Goal: Task Accomplishment & Management: Use online tool/utility

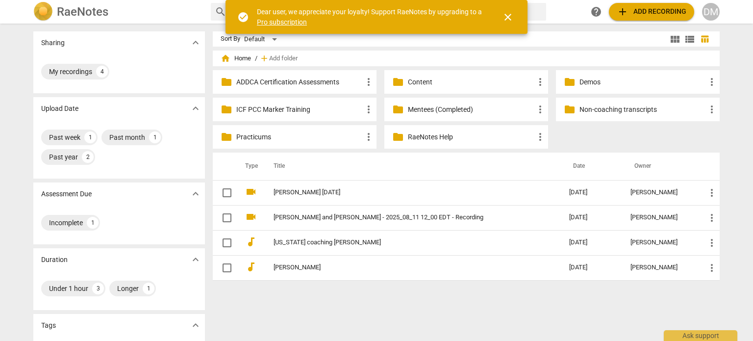
click at [717, 11] on div "DM" at bounding box center [711, 12] width 18 height 18
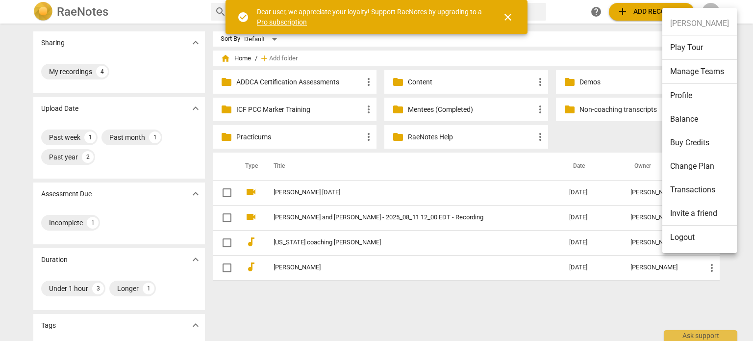
click at [692, 231] on li "Logout" at bounding box center [699, 237] width 74 height 24
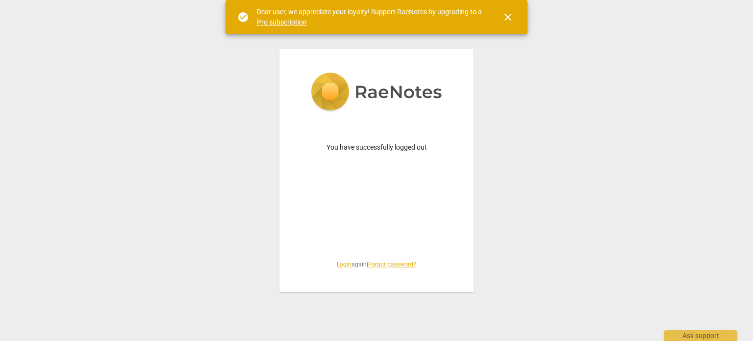
click at [337, 265] on link "Login" at bounding box center [344, 264] width 15 height 7
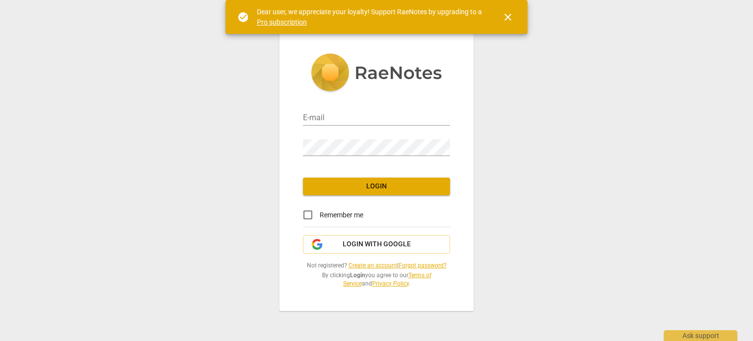
type input "[PERSON_NAME][EMAIL_ADDRESS][DOMAIN_NAME]"
click at [366, 181] on span "Login" at bounding box center [376, 186] width 131 height 10
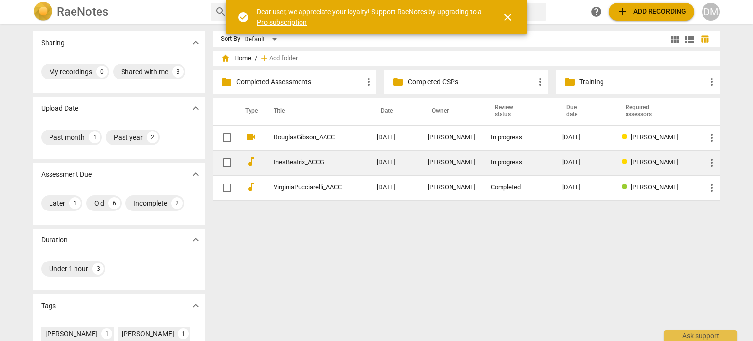
click at [320, 164] on link "InesBeatrix_ACCG" at bounding box center [307, 162] width 68 height 7
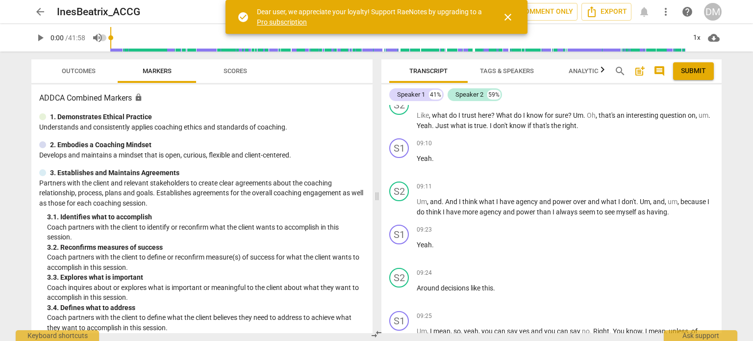
scroll to position [1919, 0]
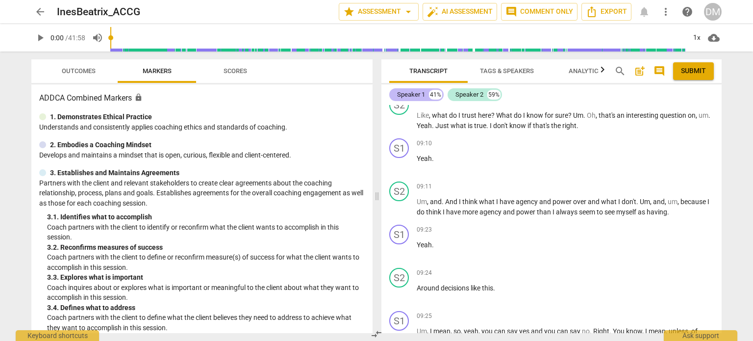
click at [423, 96] on div "Speaker 1" at bounding box center [411, 95] width 28 height 10
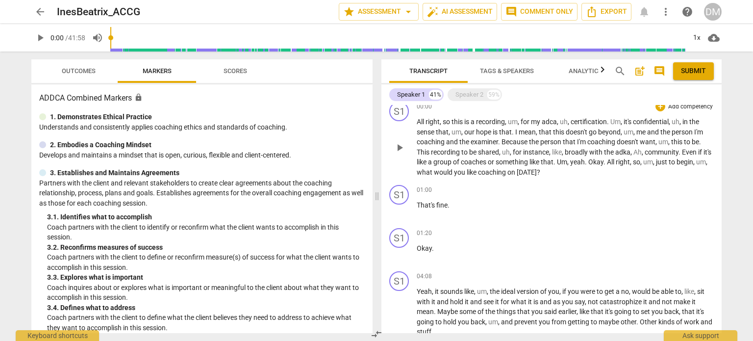
scroll to position [8, 0]
drag, startPoint x: 589, startPoint y: 197, endPoint x: 596, endPoint y: 209, distance: 13.6
click at [596, 176] on p "All right , so this is a recording , um , for my adca , uh , certification . Um…" at bounding box center [564, 146] width 297 height 60
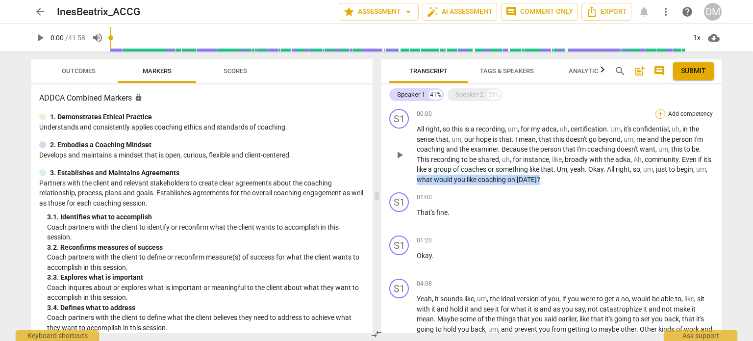
click at [657, 118] on div "+" at bounding box center [660, 114] width 10 height 10
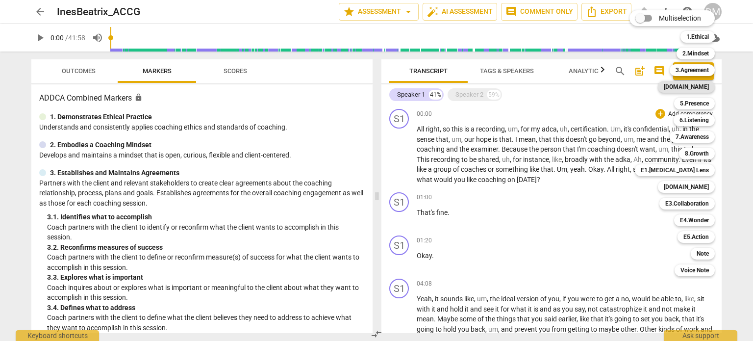
click at [708, 90] on b "[DOMAIN_NAME]" at bounding box center [685, 87] width 45 height 12
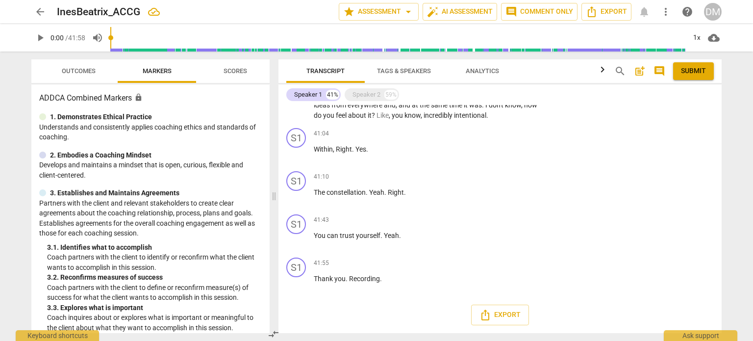
scroll to position [5386, 0]
drag, startPoint x: 479, startPoint y: 193, endPoint x: 478, endPoint y: 221, distance: 27.9
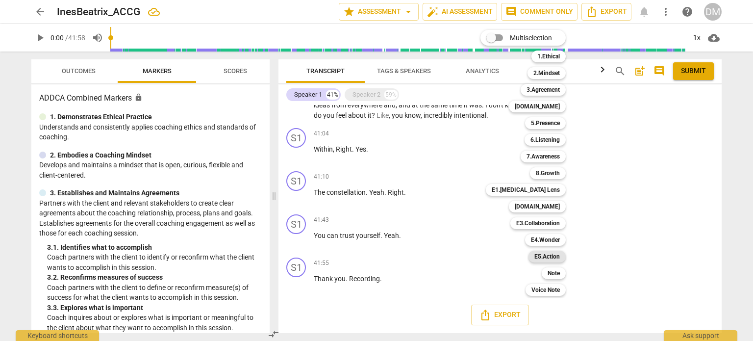
click at [560, 256] on b "E5.Action" at bounding box center [546, 256] width 25 height 12
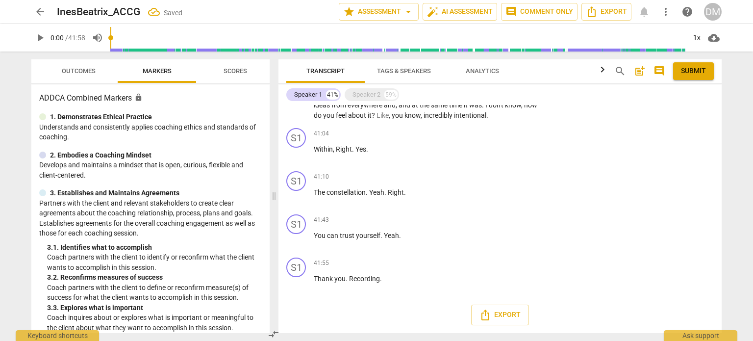
scroll to position [5563, 0]
click at [479, 21] on div "+" at bounding box center [483, 16] width 10 height 10
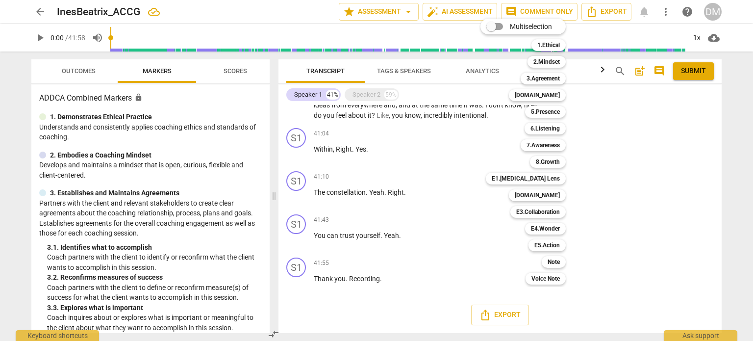
click at [496, 24] on input "Multiselection" at bounding box center [491, 27] width 24 height 24
checkbox input "true"
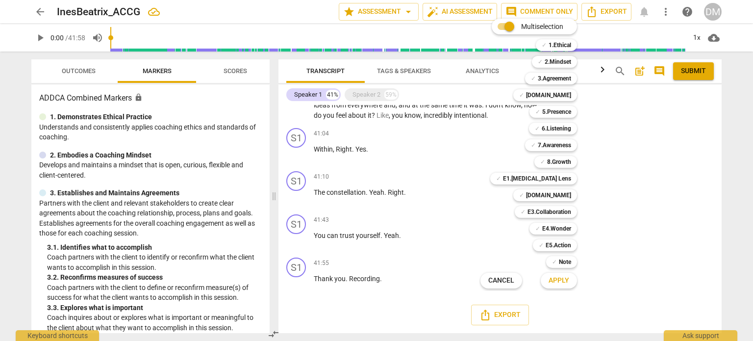
click at [673, 200] on div at bounding box center [376, 170] width 753 height 341
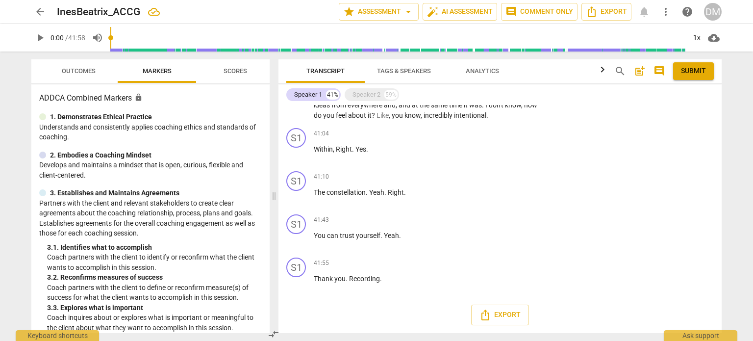
scroll to position [5394, 0]
drag, startPoint x: 481, startPoint y: 184, endPoint x: 500, endPoint y: 202, distance: 26.0
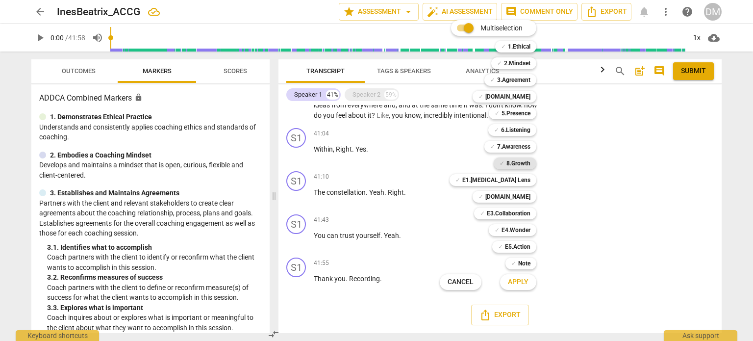
click at [530, 164] on b "8.Growth" at bounding box center [518, 163] width 24 height 12
click at [527, 282] on span "Apply" at bounding box center [518, 282] width 21 height 10
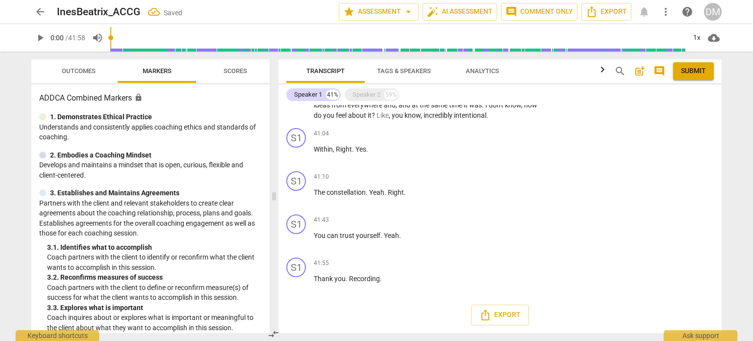
scroll to position [5499, 0]
checkbox input "true"
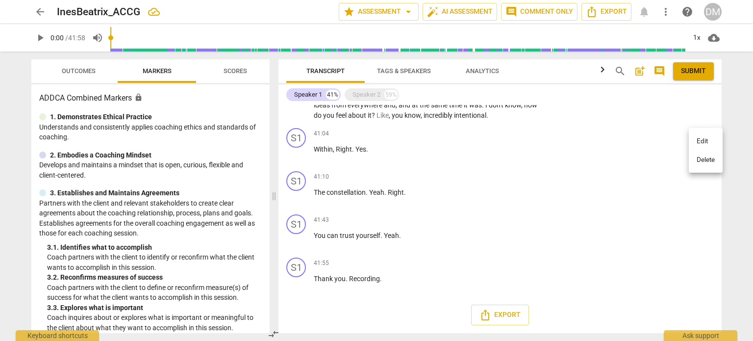
click at [700, 158] on li "Delete" at bounding box center [705, 159] width 34 height 19
drag, startPoint x: 480, startPoint y: 146, endPoint x: 494, endPoint y: 171, distance: 28.3
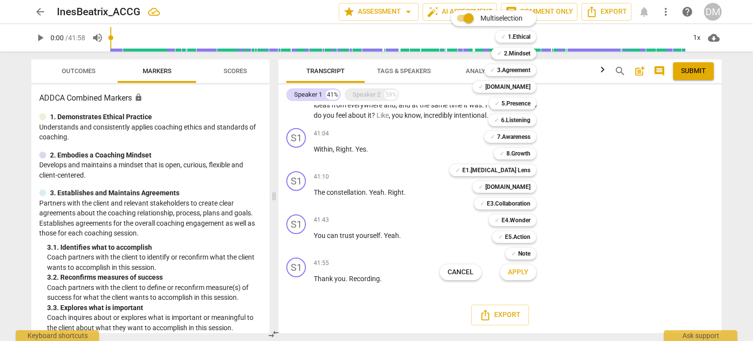
click at [432, 182] on div at bounding box center [376, 170] width 753 height 341
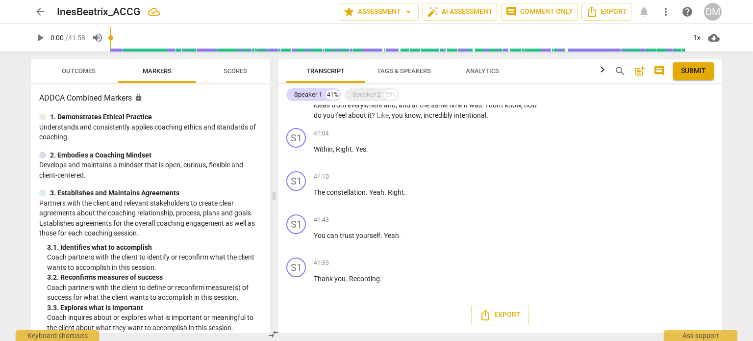
click at [702, 196] on li "Delete" at bounding box center [705, 195] width 34 height 19
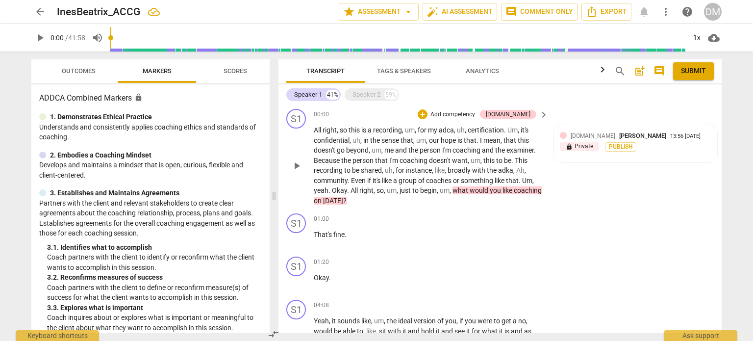
scroll to position [0, 0]
click at [690, 150] on div "lock Private Publish" at bounding box center [635, 146] width 151 height 9
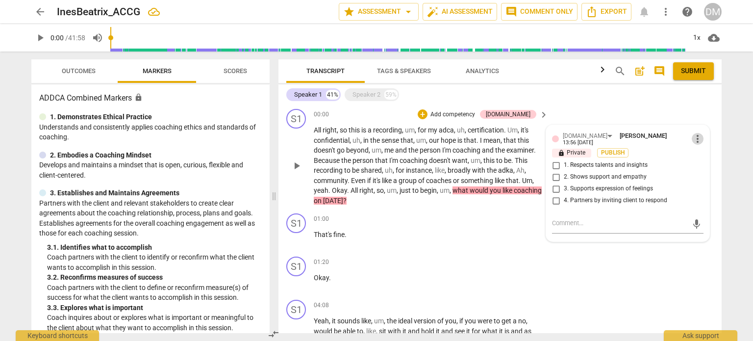
click at [695, 139] on span "more_vert" at bounding box center [697, 139] width 12 height 12
click at [695, 159] on li "Delete" at bounding box center [705, 158] width 34 height 19
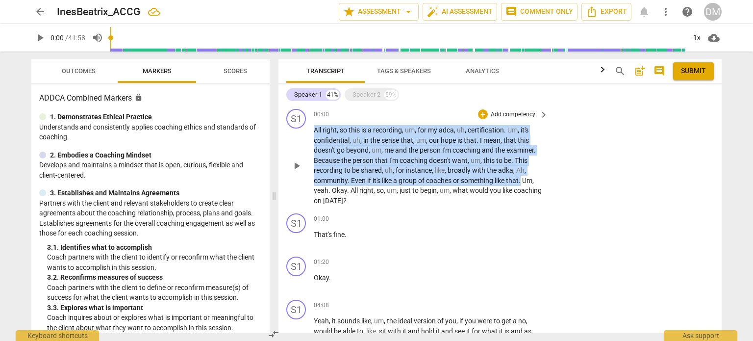
drag, startPoint x: 316, startPoint y: 131, endPoint x: 433, endPoint y: 219, distance: 146.7
click at [433, 205] on p "All right , so this is a recording , um , for my adca , uh , certification . Um…" at bounding box center [428, 165] width 229 height 80
click at [482, 114] on div "+" at bounding box center [483, 114] width 10 height 10
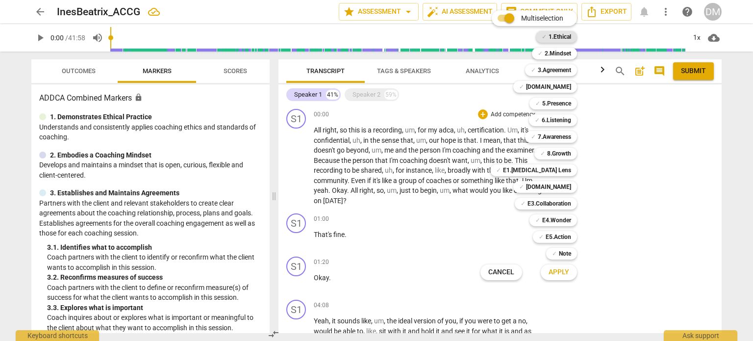
click at [571, 37] on b "1.Ethical" at bounding box center [559, 37] width 23 height 12
click at [571, 167] on b "E1.[MEDICAL_DATA] Lens" at bounding box center [537, 170] width 68 height 12
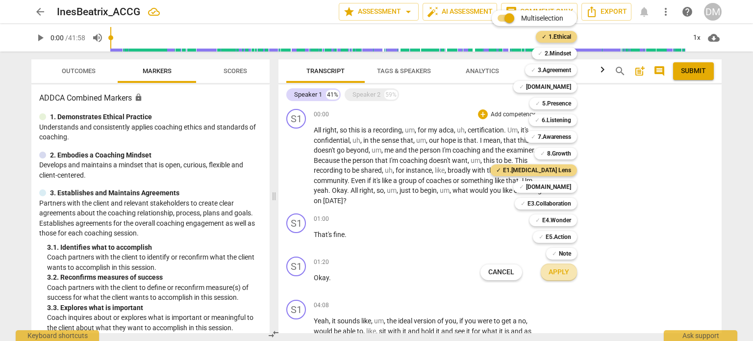
click at [569, 272] on span "Apply" at bounding box center [558, 272] width 21 height 10
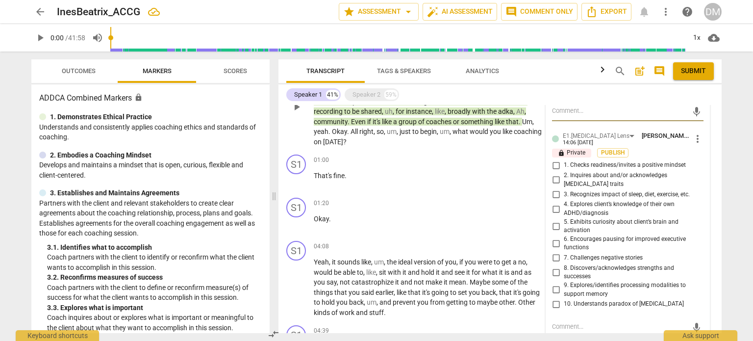
scroll to position [71, 0]
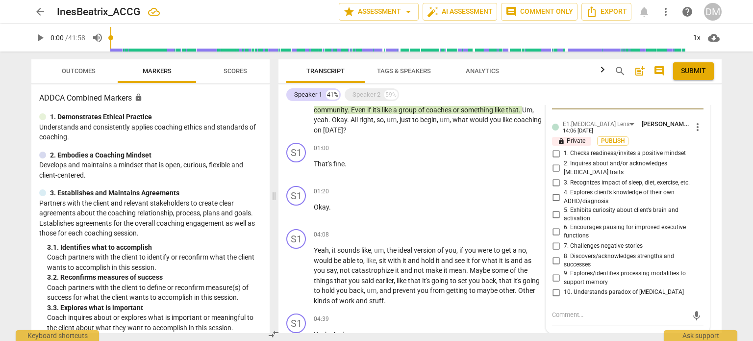
click at [694, 133] on span "more_vert" at bounding box center [697, 127] width 12 height 12
click at [698, 159] on li "Delete" at bounding box center [705, 155] width 34 height 19
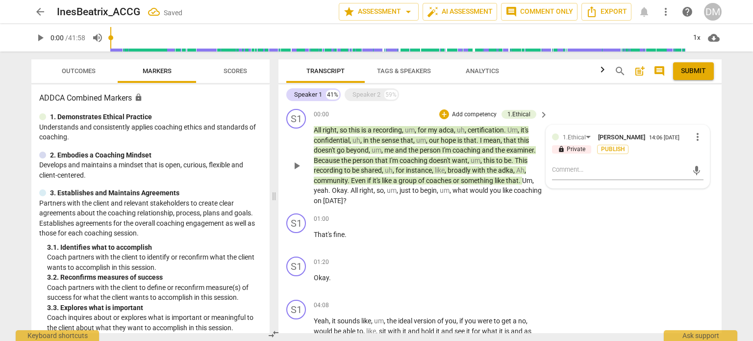
scroll to position [2, 0]
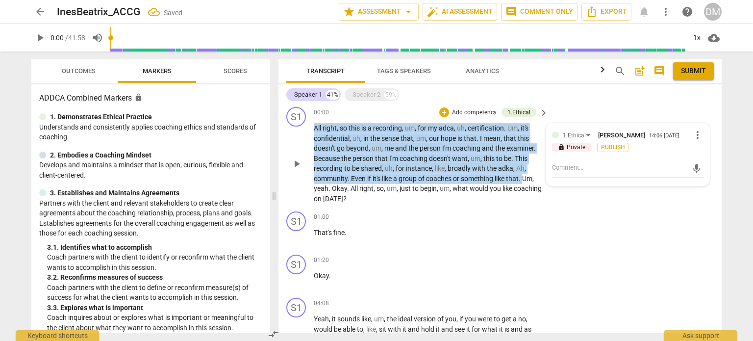
drag, startPoint x: 312, startPoint y: 131, endPoint x: 434, endPoint y: 221, distance: 151.0
click at [434, 207] on div "S1 play_arrow pause 00:00 + Add competency 1.Ethical keyboard_arrow_right All r…" at bounding box center [499, 155] width 443 height 104
click at [440, 112] on div "+" at bounding box center [444, 112] width 10 height 10
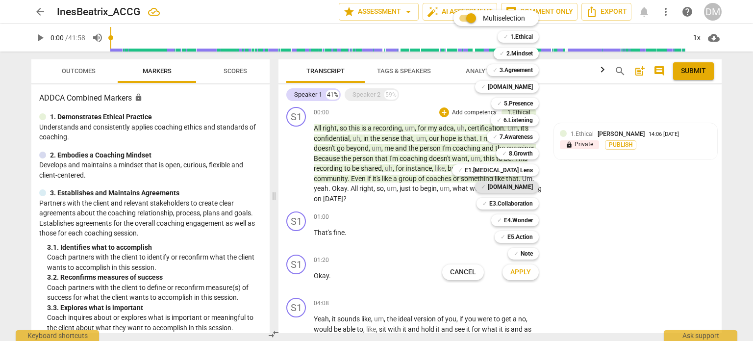
click at [533, 186] on b "[DOMAIN_NAME]" at bounding box center [510, 187] width 45 height 12
click at [531, 272] on span "Apply" at bounding box center [520, 272] width 21 height 10
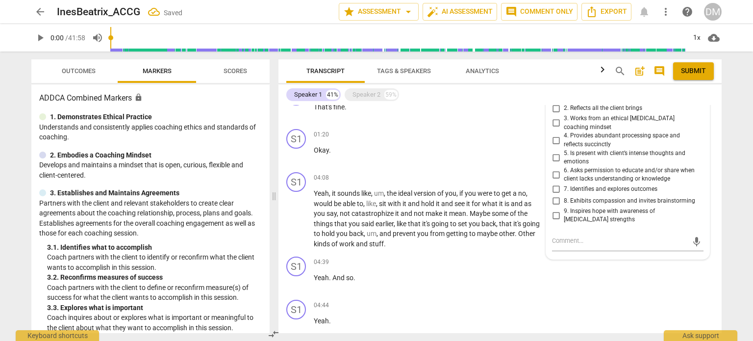
scroll to position [127, 0]
click at [554, 129] on input "3. Works from an ethical [MEDICAL_DATA] coaching mindset" at bounding box center [556, 123] width 16 height 12
checkbox input "true"
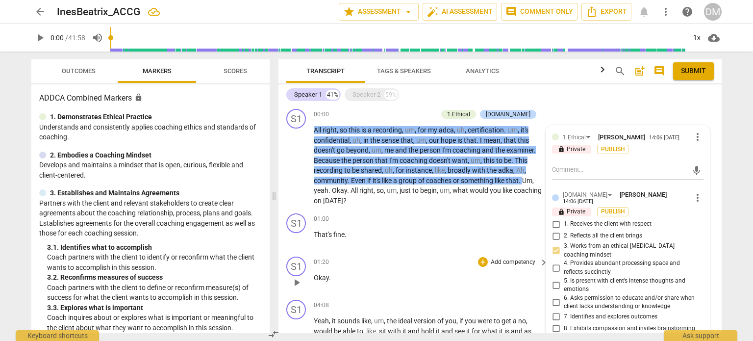
scroll to position [0, 0]
click at [294, 202] on div "play_arrow pause" at bounding box center [301, 165] width 25 height 74
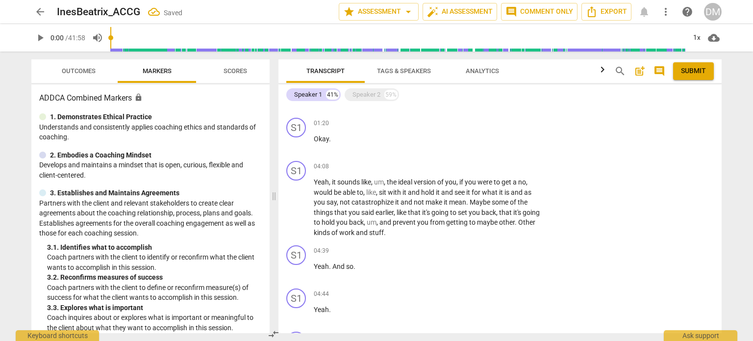
scroll to position [137, 0]
click at [310, 98] on div "Speaker 1" at bounding box center [308, 95] width 28 height 10
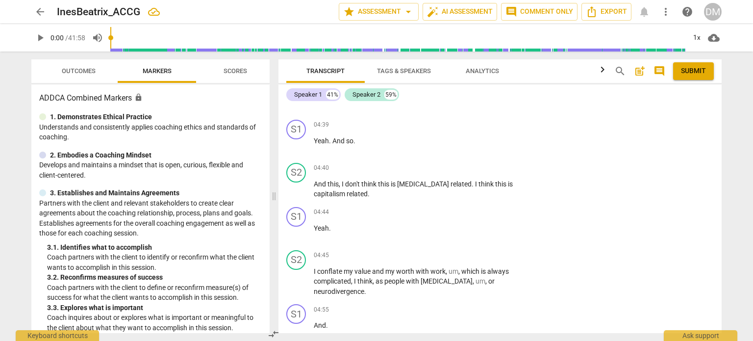
scroll to position [751, 0]
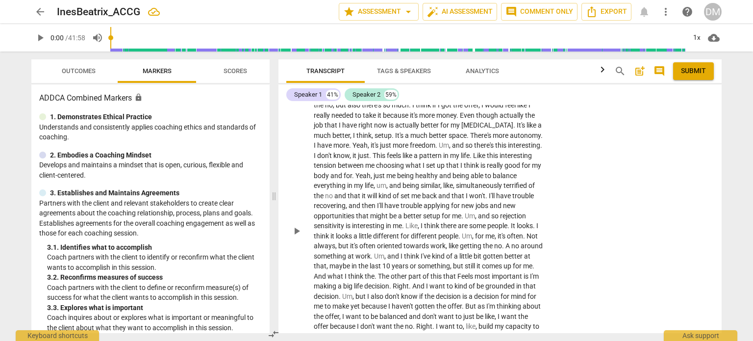
scroll to position [341, 0]
click at [698, 37] on div "1x" at bounding box center [696, 38] width 19 height 16
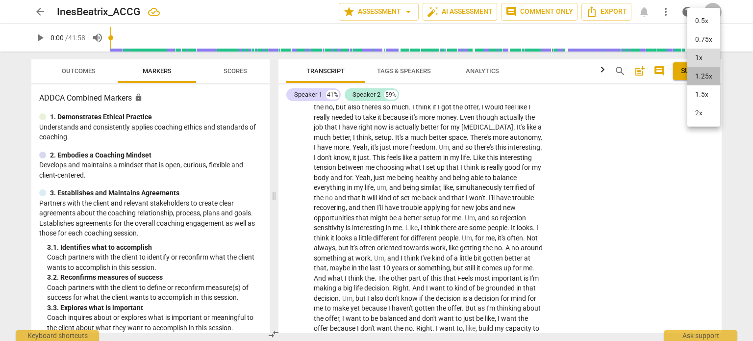
click at [711, 74] on li "1.25x" at bounding box center [703, 76] width 33 height 19
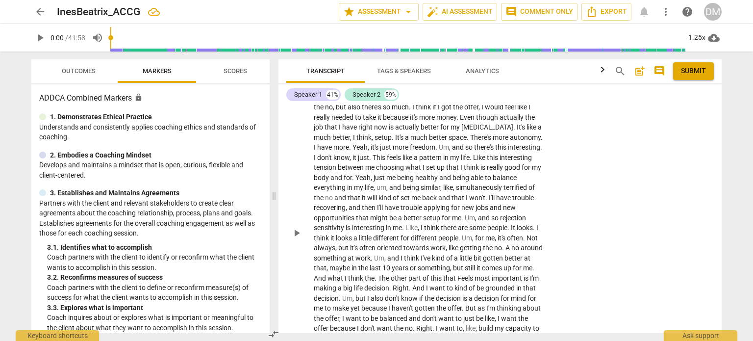
click at [647, 166] on div "S2 play_arrow pause 01:21 + Add competency keyboard_arrow_right The job intervi…" at bounding box center [499, 224] width 443 height 345
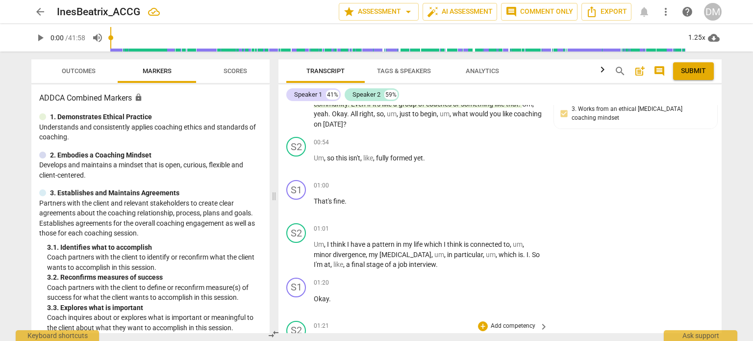
scroll to position [76, 0]
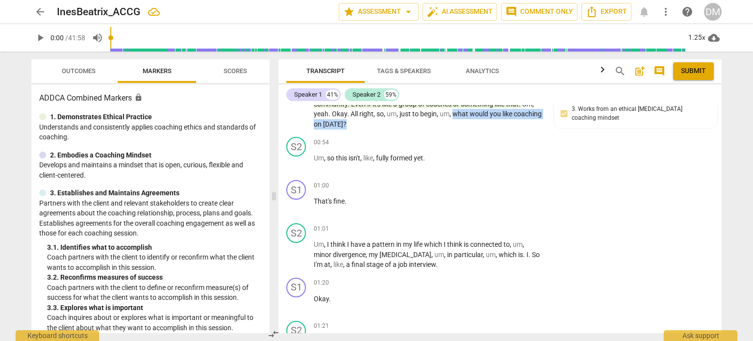
drag, startPoint x: 410, startPoint y: 153, endPoint x: 474, endPoint y: 175, distance: 67.7
click at [474, 133] on div "S1 play_arrow pause 00:00 + Add competency 1.Ethical [DOMAIN_NAME] keyboard_arr…" at bounding box center [499, 80] width 443 height 104
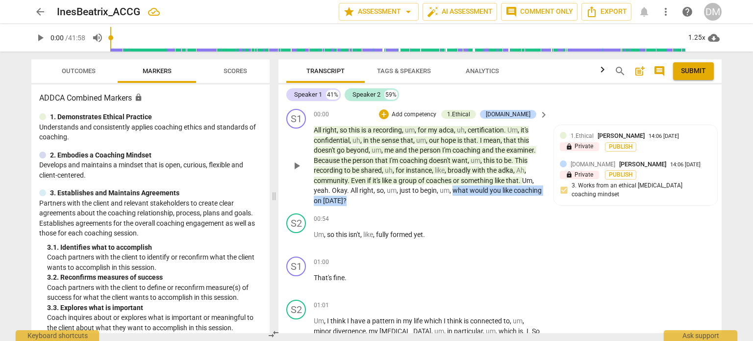
scroll to position [0, 0]
click at [389, 115] on div "+" at bounding box center [384, 114] width 10 height 10
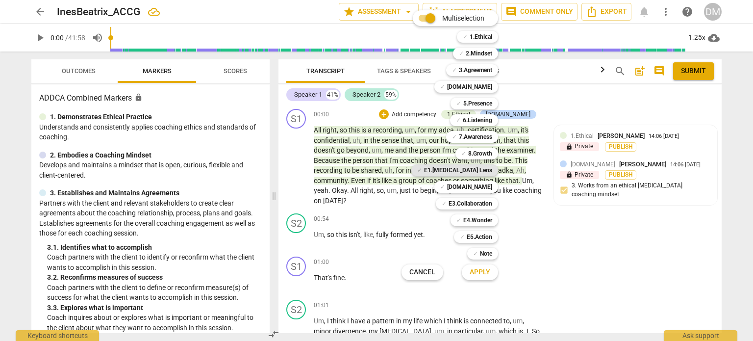
click at [492, 168] on b "E1.[MEDICAL_DATA] Lens" at bounding box center [458, 170] width 68 height 12
click at [492, 68] on b "3.Agreement" at bounding box center [475, 70] width 33 height 12
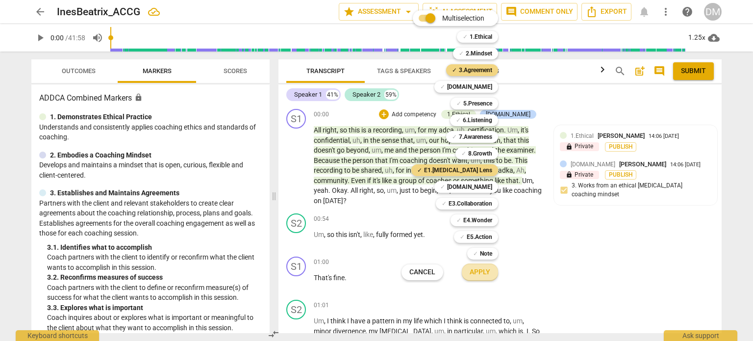
click at [490, 274] on span "Apply" at bounding box center [479, 272] width 21 height 10
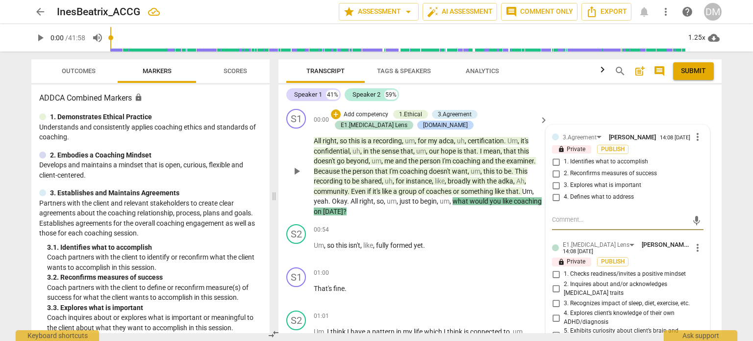
click at [557, 168] on input "1. Identifies what to accomplish" at bounding box center [556, 162] width 16 height 12
checkbox input "true"
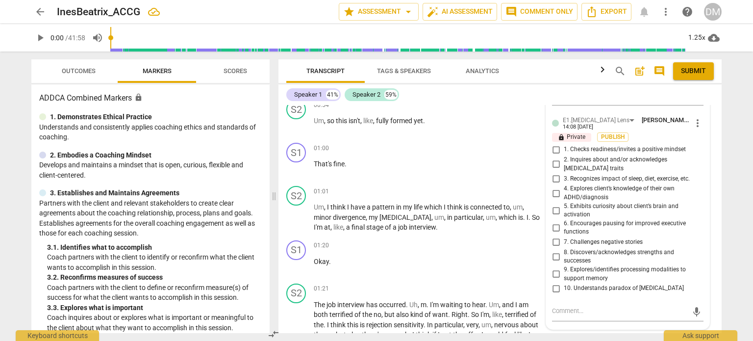
scroll to position [125, 0]
click at [696, 128] on span "more_vert" at bounding box center [697, 122] width 12 height 12
click at [708, 154] on li "Delete" at bounding box center [705, 150] width 34 height 19
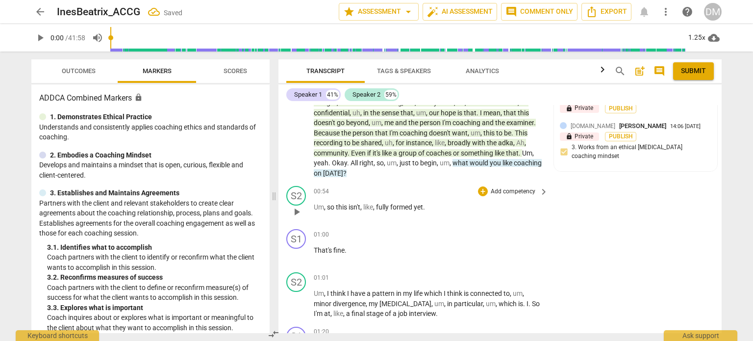
scroll to position [39, 0]
drag, startPoint x: 412, startPoint y: 194, endPoint x: 504, endPoint y: 201, distance: 92.4
click at [504, 177] on p "All right , so this is a recording , um , for my adca , uh , certification . Um…" at bounding box center [428, 137] width 229 height 80
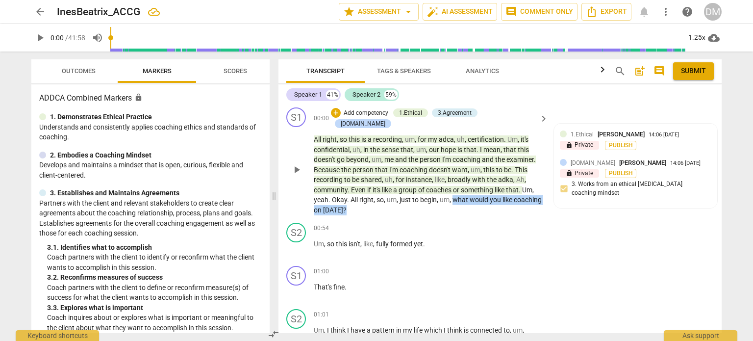
scroll to position [0, 0]
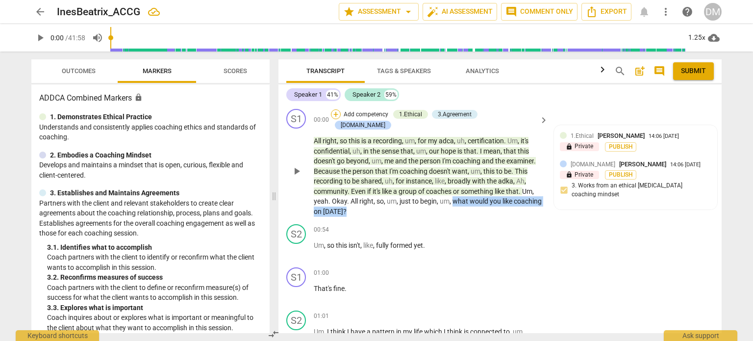
click at [341, 113] on div "+" at bounding box center [336, 114] width 10 height 10
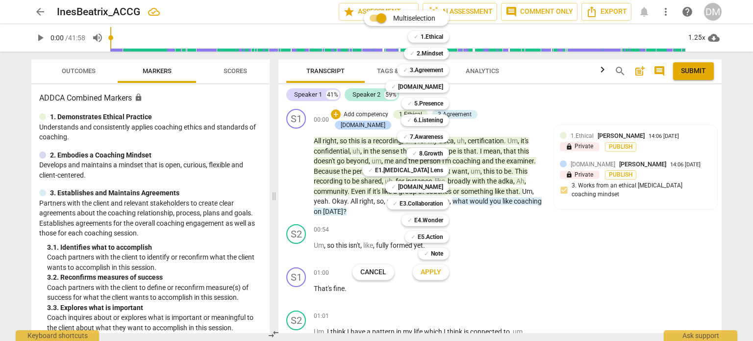
click at [467, 116] on div "Multiselection m ✓ 1.Ethical 1 ✓ 2.Mindset 2 ✓ 3.Agreement 3 ✓ [DOMAIN_NAME] 4 …" at bounding box center [407, 145] width 119 height 274
click at [441, 274] on span "Apply" at bounding box center [430, 272] width 21 height 10
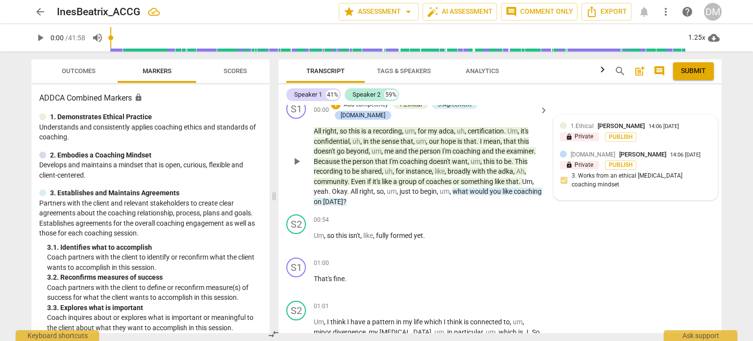
scroll to position [5, 0]
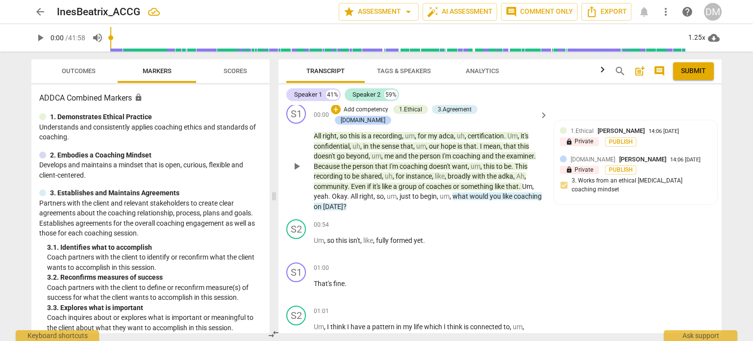
click at [513, 200] on span "coaching" at bounding box center [527, 196] width 28 height 8
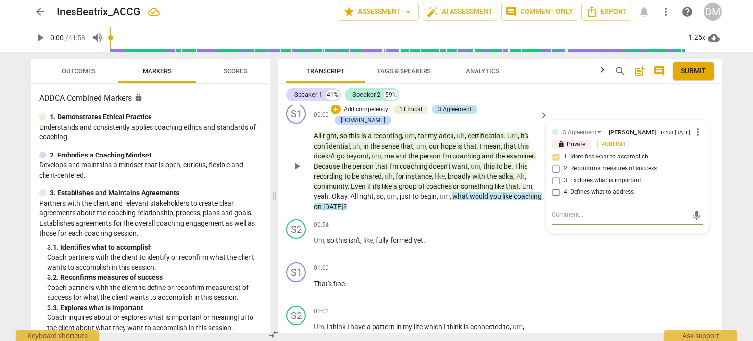
click at [471, 106] on div "3.Agreement" at bounding box center [455, 109] width 34 height 9
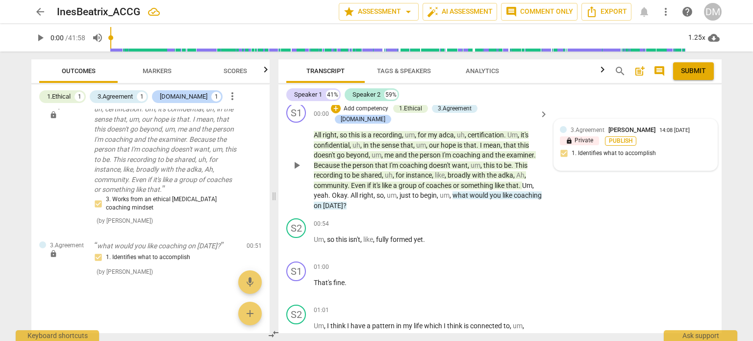
scroll to position [0, 0]
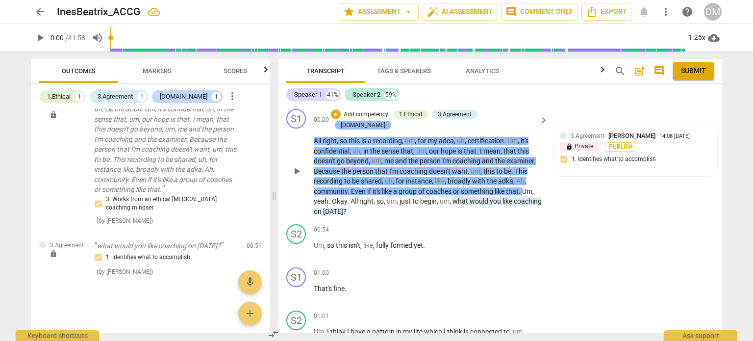
click at [385, 121] on div "[DOMAIN_NAME]" at bounding box center [363, 125] width 45 height 9
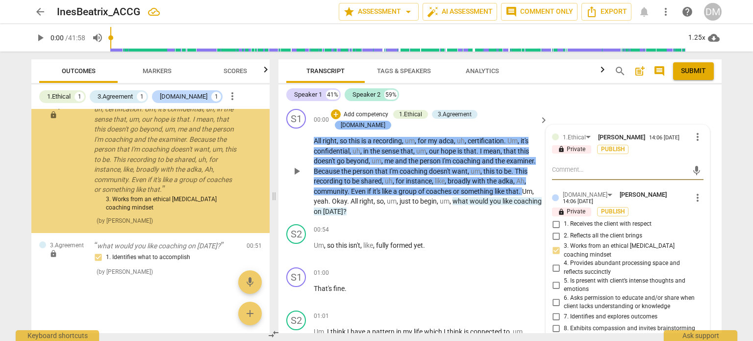
scroll to position [188, 0]
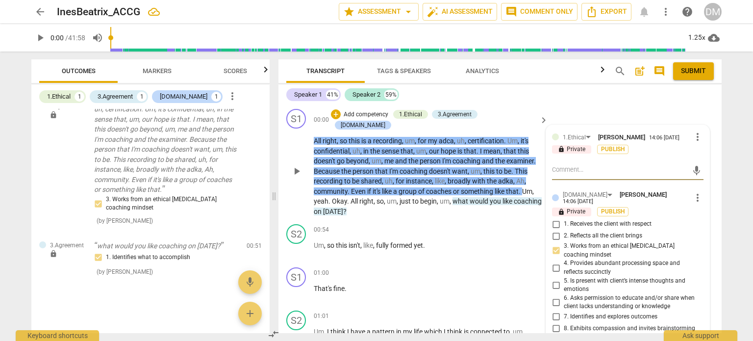
type textarea "r"
type textarea "re"
type textarea "res"
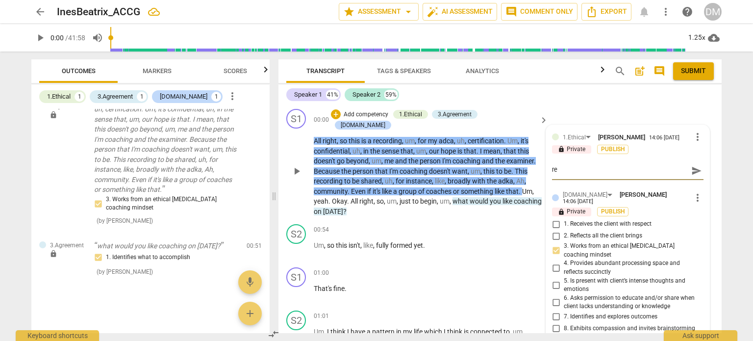
type textarea "res"
type textarea "re"
type textarea "r"
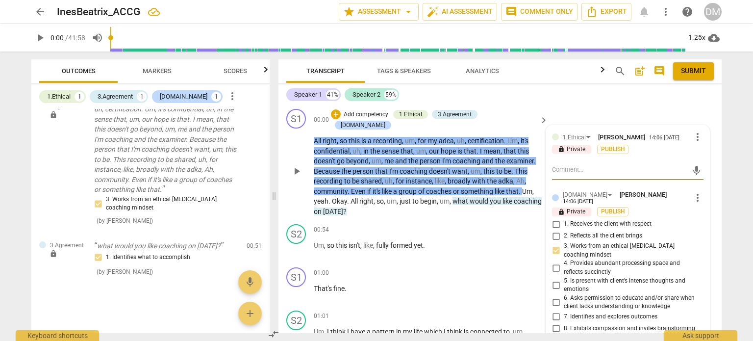
type textarea "R"
type textarea "Re"
type textarea "Res"
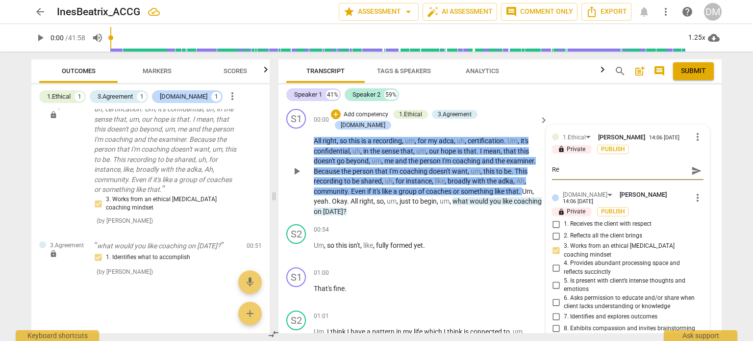
type textarea "Res"
type textarea "Resp"
type textarea "Respe"
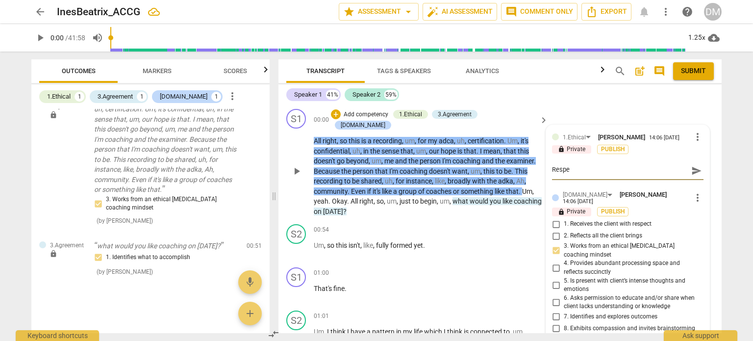
type textarea "Respec"
type textarea "Respect"
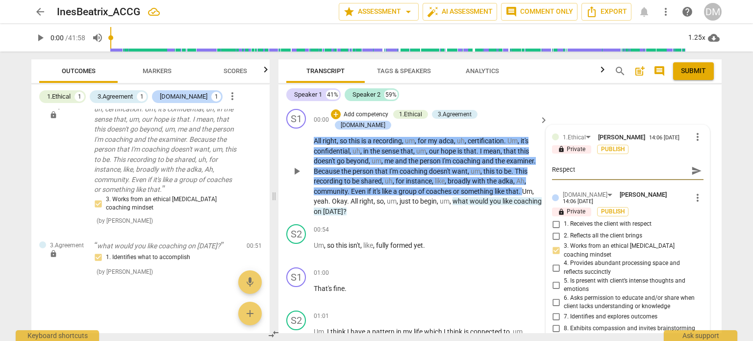
type textarea "Respect"
type textarea "Respect f"
type textarea "Respect fo"
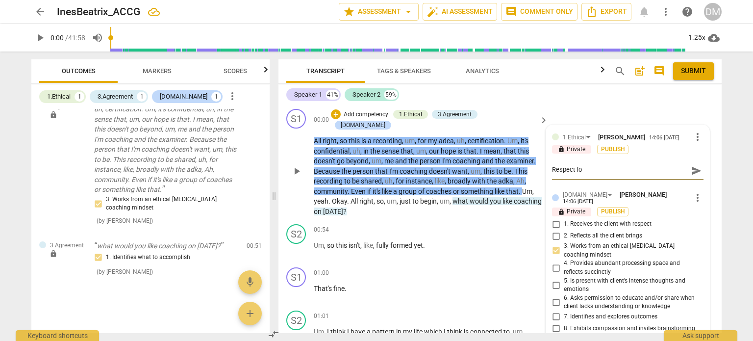
type textarea "Respect for"
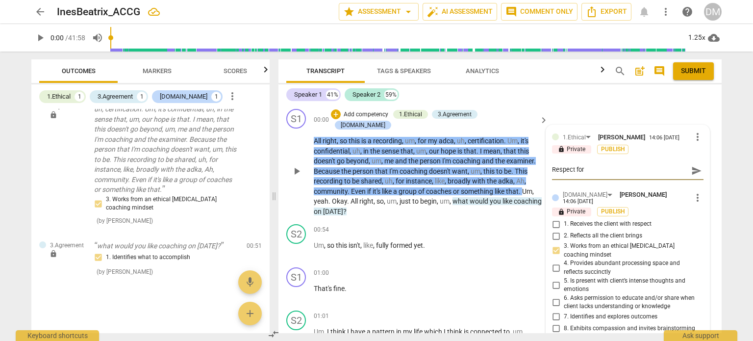
type textarea "Respect for"
type textarea "Respect fo"
type textarea "Respect f"
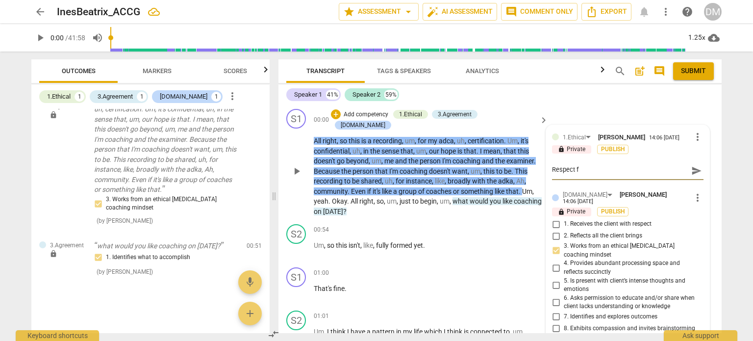
type textarea "Respect"
type textarea "Respec"
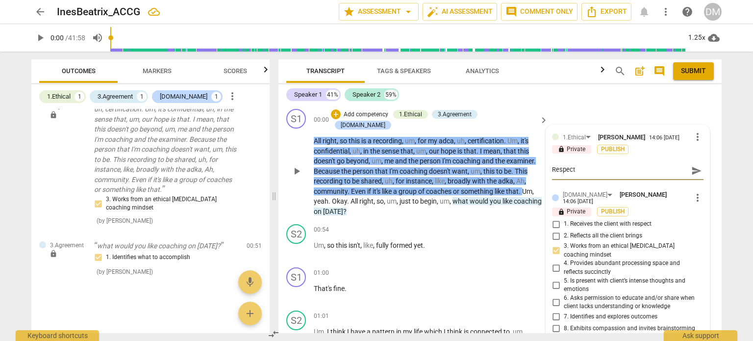
type textarea "Respec"
type textarea "Respe"
type textarea "Resp"
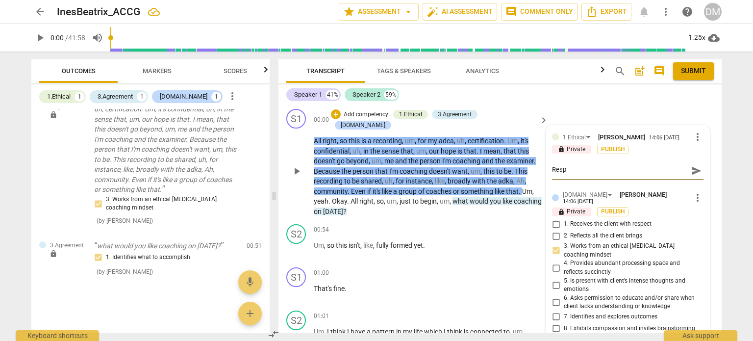
type textarea "Res"
type textarea "Re"
type textarea "R"
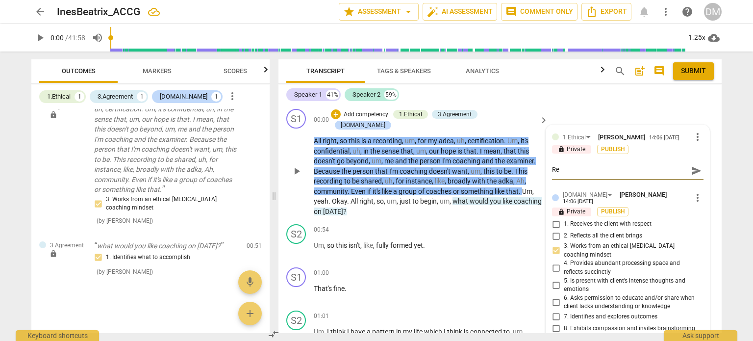
type textarea "R"
type textarea "M"
type textarea "Ma"
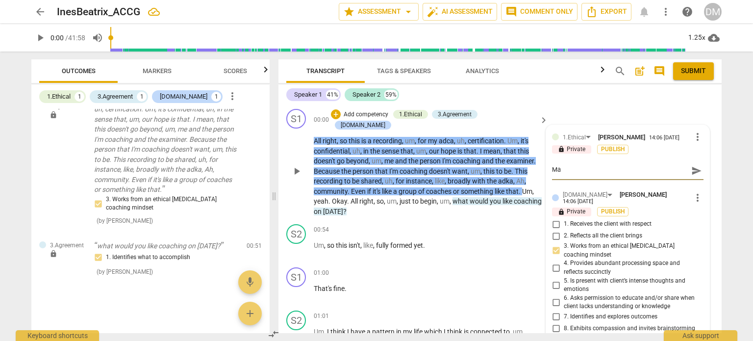
type textarea "Mai"
type textarea "Main"
type textarea "Maint"
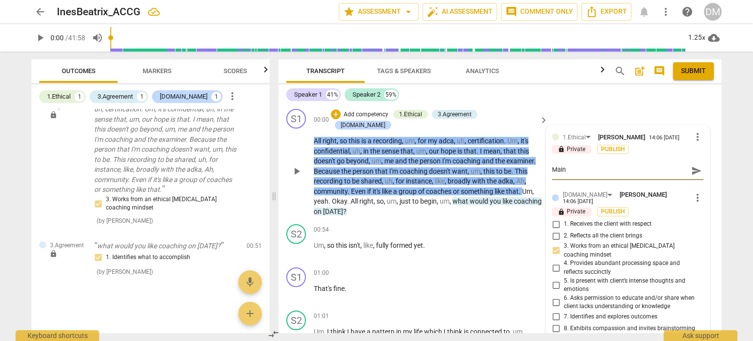
type textarea "Maint"
type textarea "Mainta"
type textarea "Maintai"
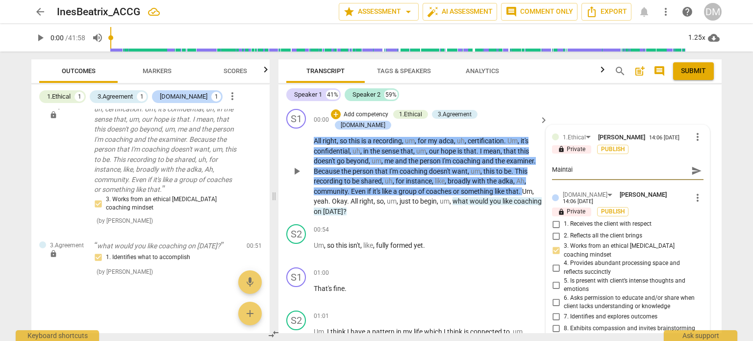
type textarea "Maintain"
type textarea "Maintains"
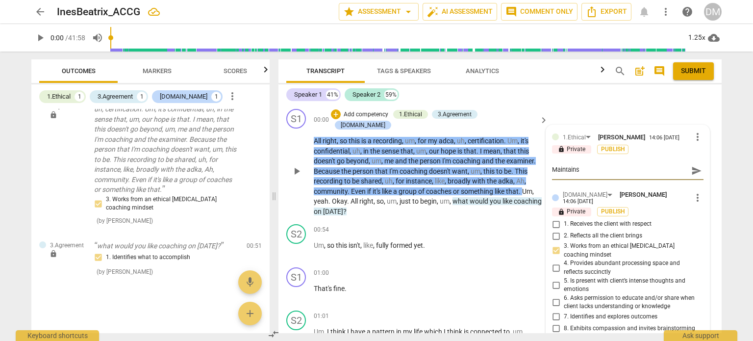
type textarea "Maintains"
type textarea "Maintains c"
type textarea "Maintains co"
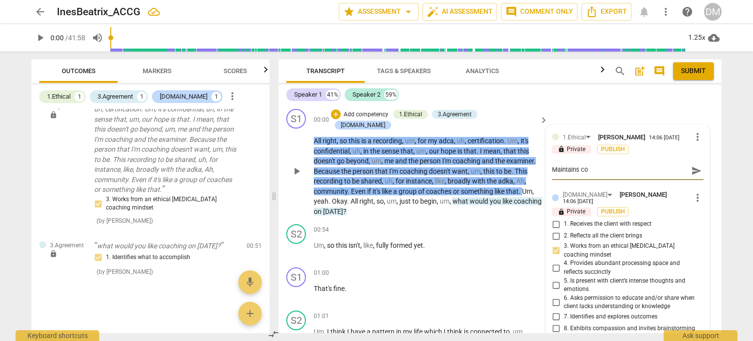
type textarea "Maintains con"
type textarea "Maintains conf"
type textarea "Maintains confi"
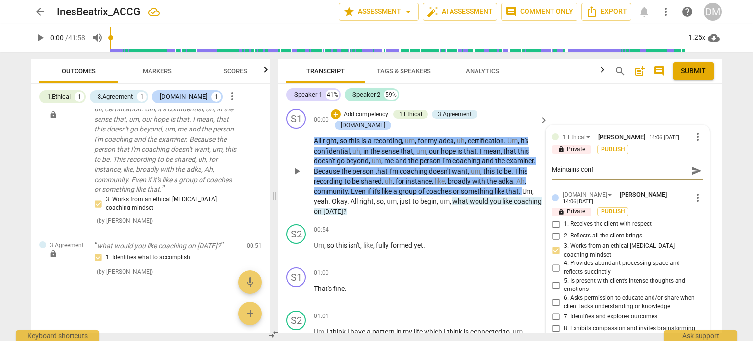
type textarea "Maintains confi"
type textarea "Maintains confid"
type textarea "Maintains confidi"
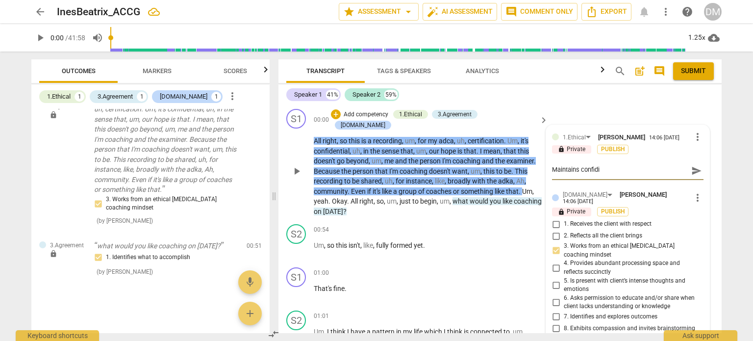
type textarea "Maintains confidie"
type textarea "Maintains confidien"
type textarea "Maintains confidient"
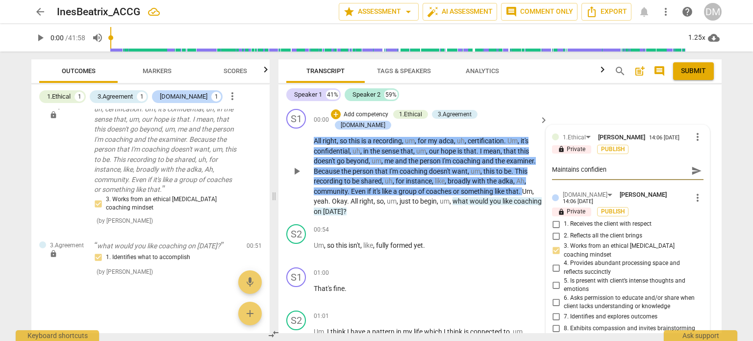
type textarea "Maintains confidient"
type textarea "Maintains confidienti"
type textarea "Maintains confidient"
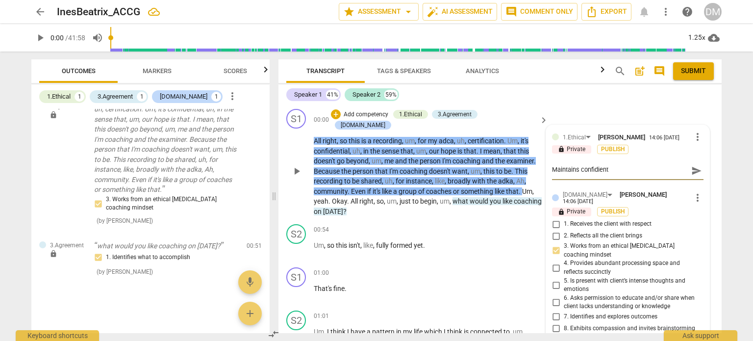
type textarea "Maintains confidien"
type textarea "Maintains confidie"
type textarea "Maintains confidi"
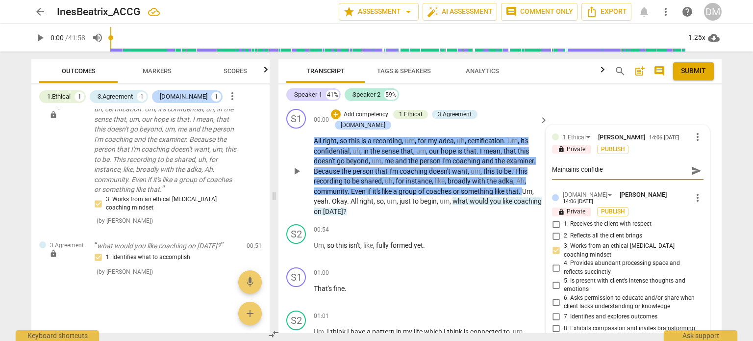
type textarea "Maintains confidi"
type textarea "Maintains confid"
type textarea "Maintains confide"
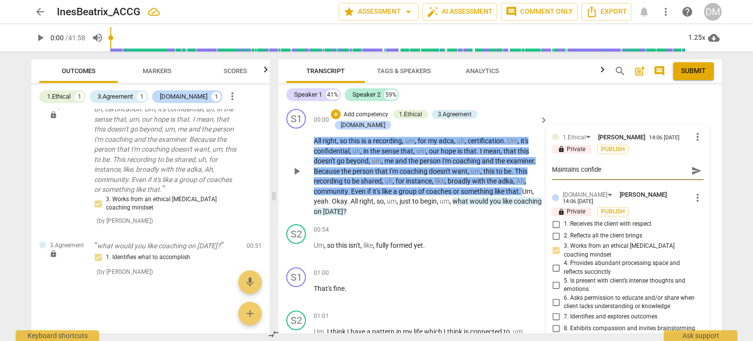
type textarea "Maintains confiden"
type textarea "Maintains confident"
type textarea "Maintains confidentl"
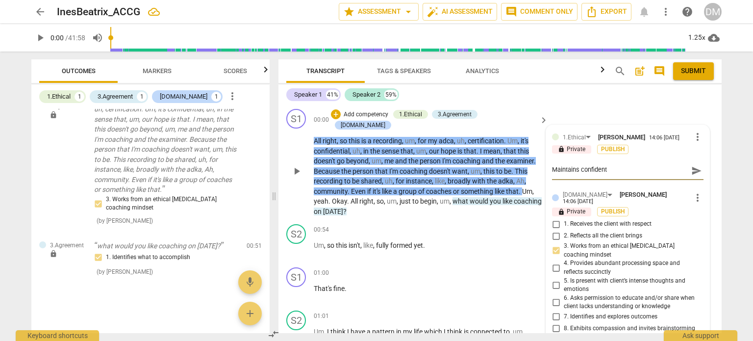
type textarea "Maintains confidentl"
type textarea "Maintains confident"
type textarea "Maintains confidenti"
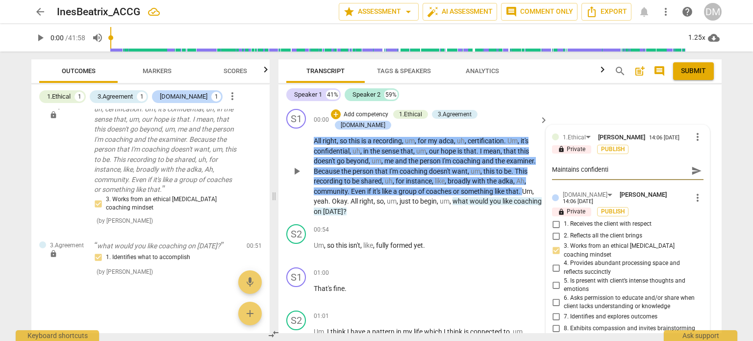
type textarea "Maintains confidentia"
type textarea "Maintains confidential"
type textarea "Maintains confidentiali"
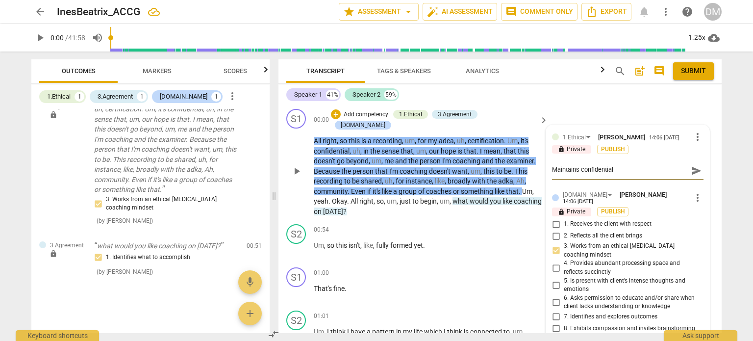
type textarea "Maintains confidentiali"
type textarea "Maintains confidentialit"
type textarea "Maintains confidentiality"
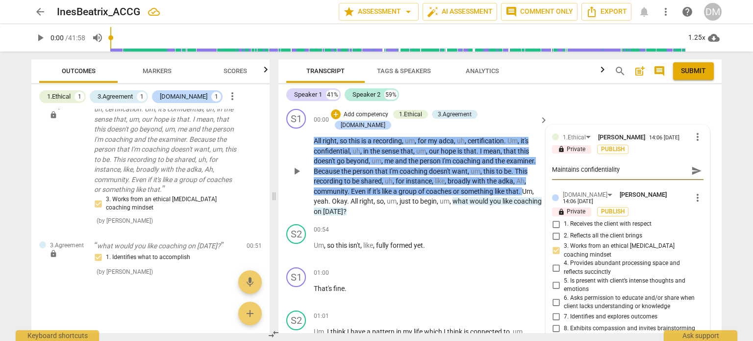
click at [691, 176] on span "send" at bounding box center [696, 170] width 11 height 11
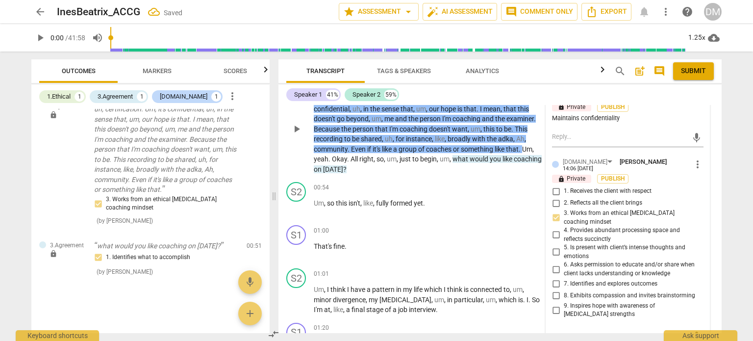
scroll to position [43, 0]
click at [502, 162] on span "like" at bounding box center [507, 158] width 11 height 8
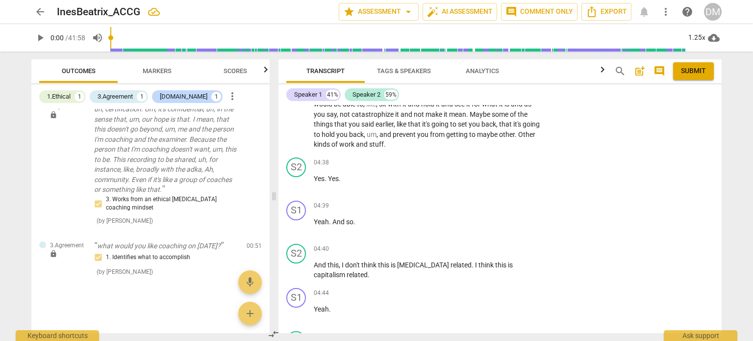
scroll to position [680, 0]
click at [312, 93] on div "Speaker 1" at bounding box center [308, 95] width 28 height 10
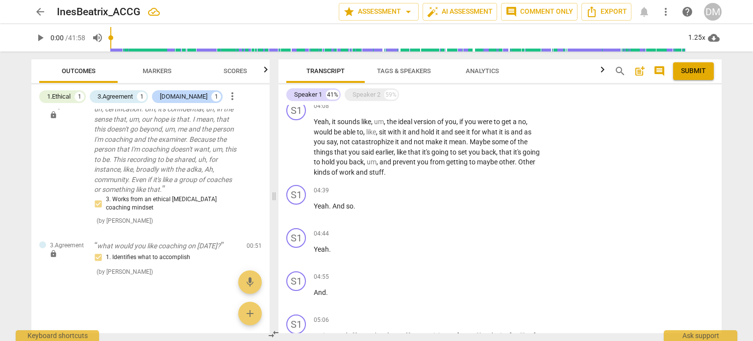
scroll to position [217, 0]
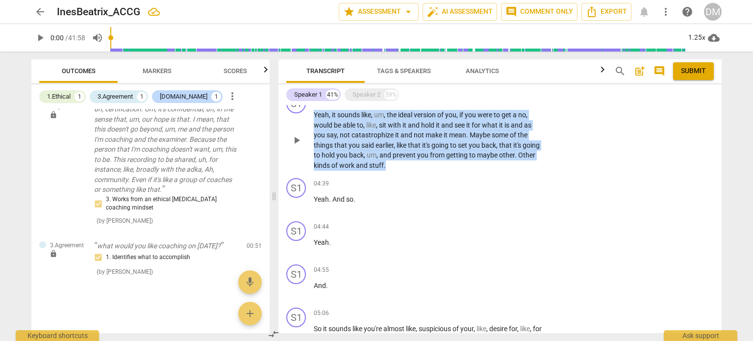
drag, startPoint x: 314, startPoint y: 146, endPoint x: 468, endPoint y: 228, distance: 175.6
click at [468, 170] on p "Yeah , it sounds like , um , the ideal version of you , if you were to get a no…" at bounding box center [428, 140] width 229 height 60
click at [478, 104] on div "+" at bounding box center [483, 99] width 10 height 10
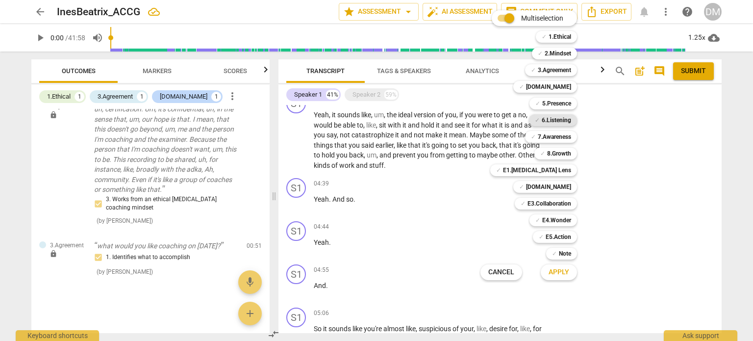
click at [571, 119] on b "6.Listening" at bounding box center [555, 120] width 29 height 12
click at [571, 190] on b "[DOMAIN_NAME]" at bounding box center [548, 187] width 45 height 12
click at [570, 103] on b "5.Presence" at bounding box center [556, 104] width 29 height 12
click at [569, 273] on span "Apply" at bounding box center [558, 272] width 21 height 10
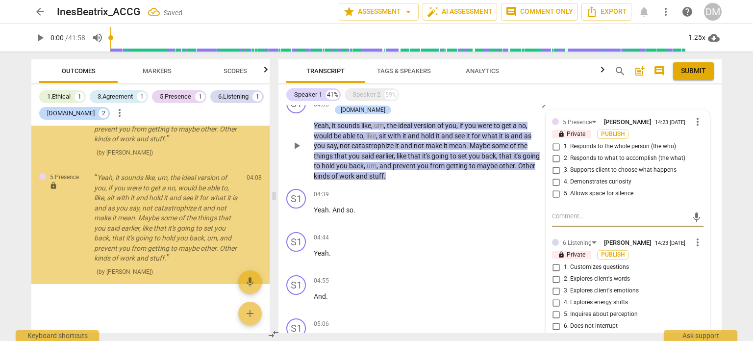
scroll to position [840, 0]
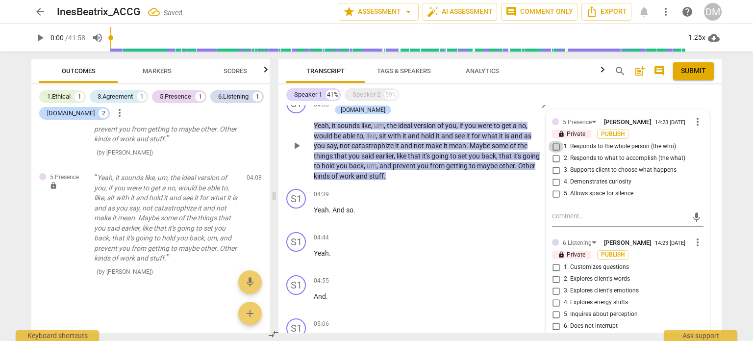
click at [551, 152] on input "1. Responds to the whole person (the who)" at bounding box center [556, 147] width 16 height 12
checkbox input "true"
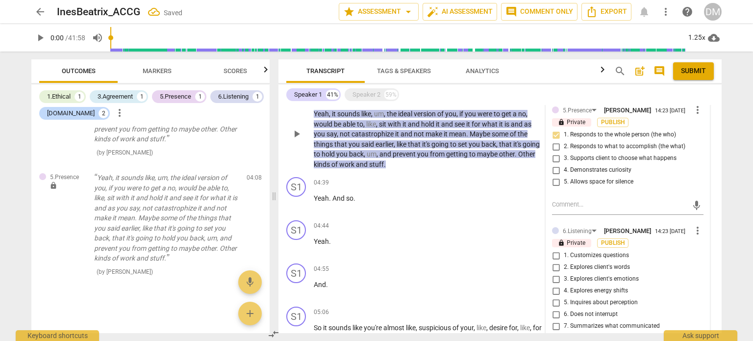
scroll to position [229, 0]
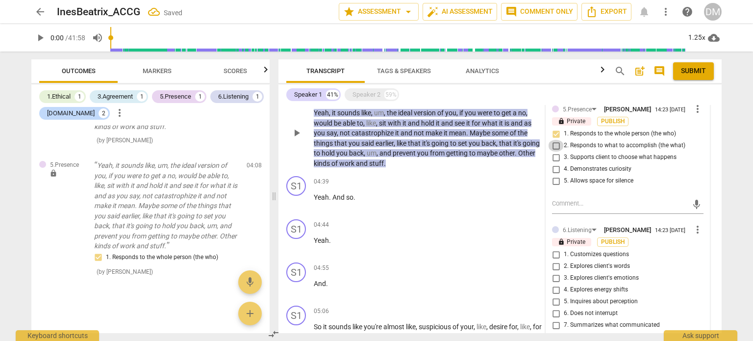
click at [550, 151] on input "2. Responds to what to accomplish (the what)" at bounding box center [556, 146] width 16 height 12
checkbox input "true"
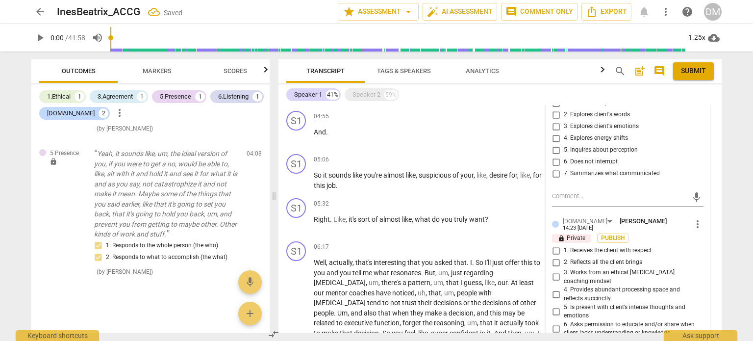
scroll to position [384, 0]
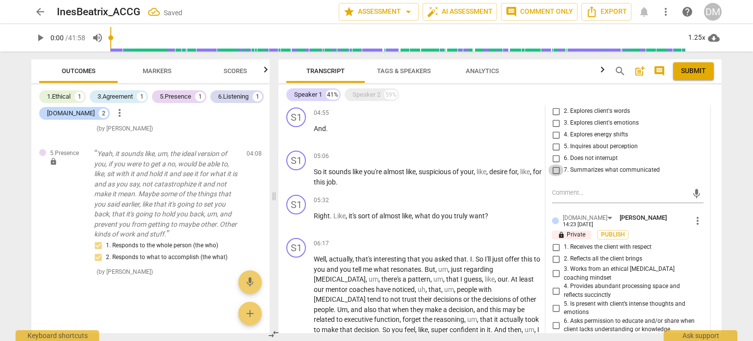
click at [553, 176] on input "7. Summarizes what communicated" at bounding box center [556, 170] width 16 height 12
checkbox input "true"
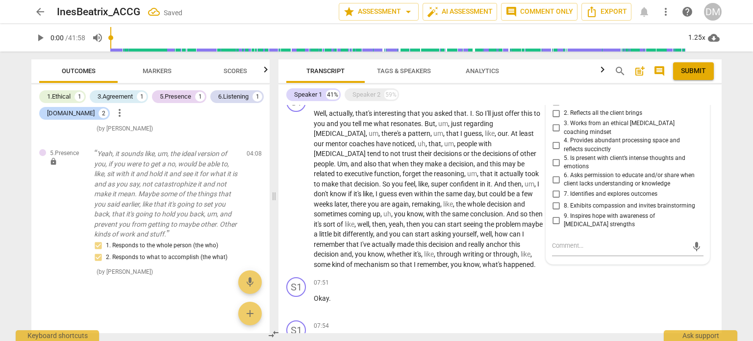
scroll to position [530, 0]
click at [552, 107] on input "1. Receives the client with respect" at bounding box center [556, 101] width 16 height 12
checkbox input "true"
click at [551, 119] on input "2. Reflects all the client brings" at bounding box center [556, 113] width 16 height 12
checkbox input "true"
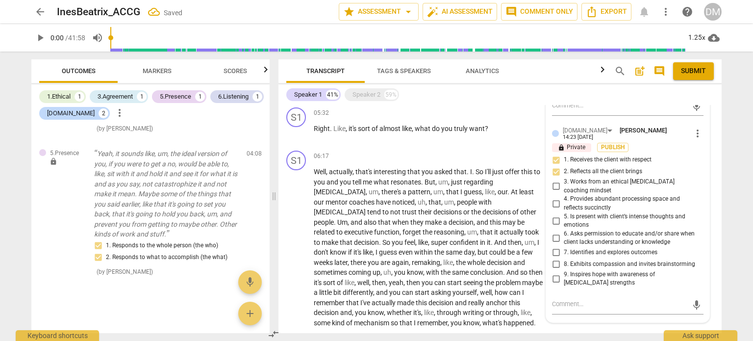
scroll to position [470, 0]
drag, startPoint x: 427, startPoint y: 152, endPoint x: 309, endPoint y: 138, distance: 118.9
click at [309, 104] on div "S1 play_arrow pause 05:06 + Add competency keyboard_arrow_right So it sounds li…" at bounding box center [499, 82] width 443 height 44
click at [476, 75] on div "+ Add competency keyboard_arrow_right" at bounding box center [512, 69] width 73 height 11
click at [480, 74] on div "+" at bounding box center [483, 70] width 10 height 10
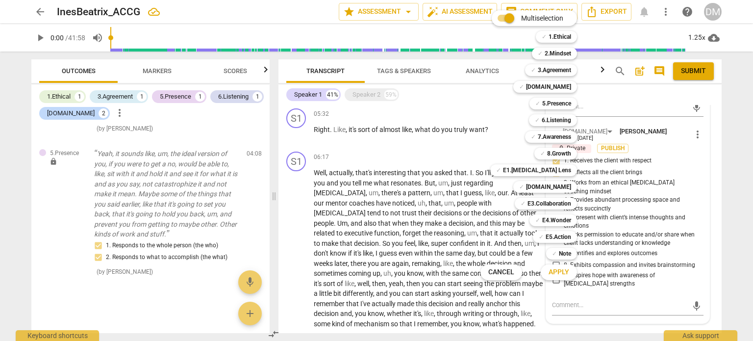
click at [461, 155] on div at bounding box center [376, 170] width 753 height 341
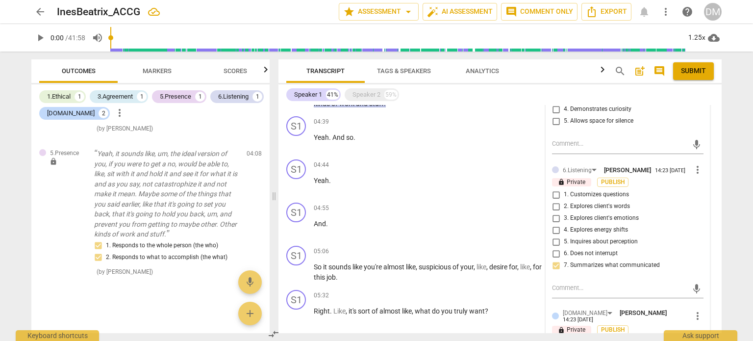
scroll to position [288, 0]
click at [358, 95] on div "Speaker 2" at bounding box center [366, 95] width 28 height 10
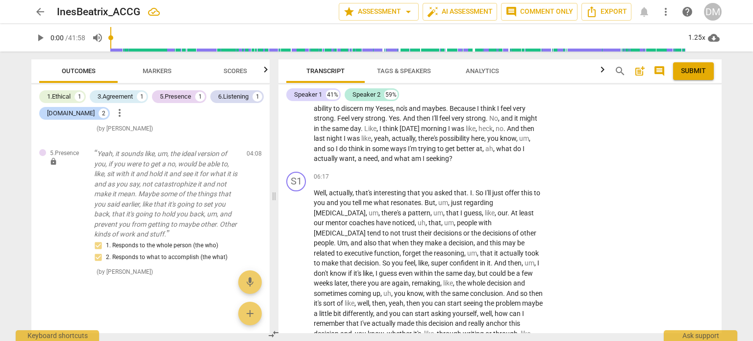
scroll to position [1257, 0]
drag, startPoint x: 415, startPoint y: 238, endPoint x: 314, endPoint y: 218, distance: 103.9
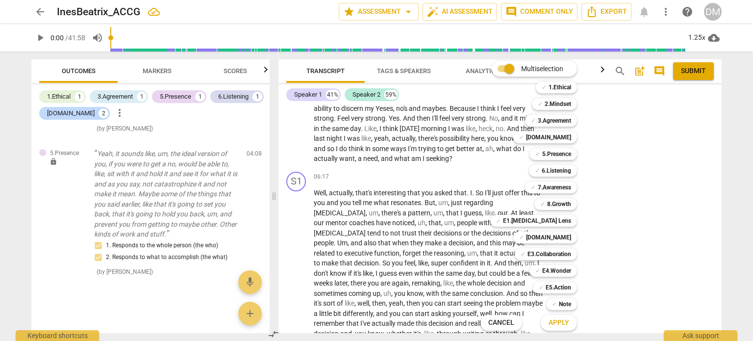
click at [613, 209] on div at bounding box center [376, 170] width 753 height 341
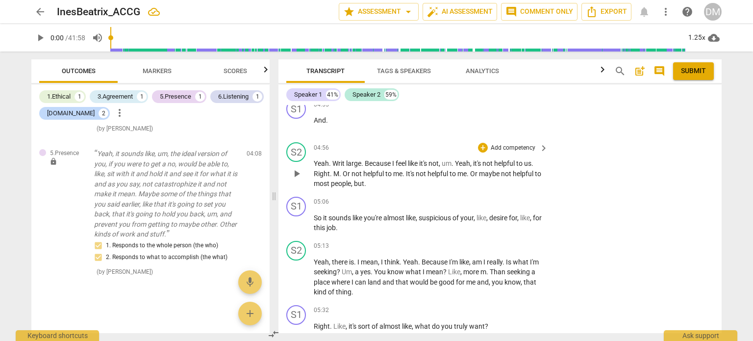
scroll to position [978, 0]
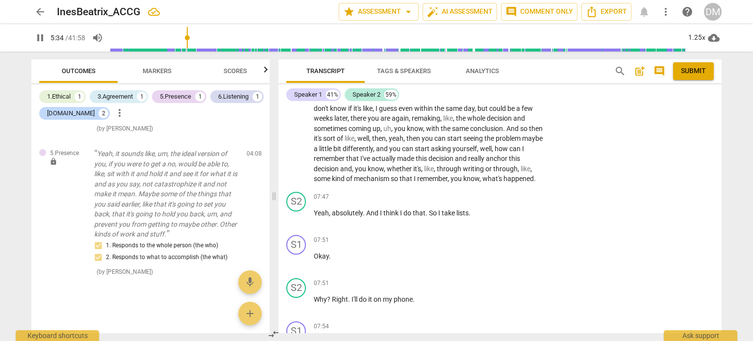
scroll to position [1419, 0]
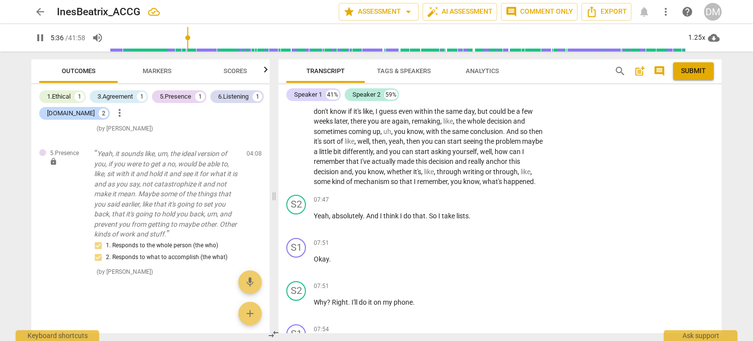
drag, startPoint x: 541, startPoint y: 193, endPoint x: 336, endPoint y: 179, distance: 205.8
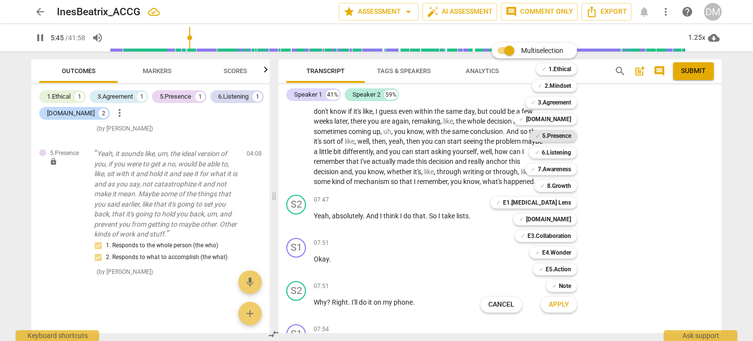
click at [571, 134] on b "5.Presence" at bounding box center [556, 136] width 29 height 12
click at [571, 103] on b "3.Agreement" at bounding box center [553, 103] width 33 height 12
click at [571, 99] on b "3.Agreement" at bounding box center [553, 103] width 33 height 12
click at [571, 134] on b "5.Presence" at bounding box center [556, 136] width 29 height 12
click at [435, 208] on div at bounding box center [376, 170] width 753 height 341
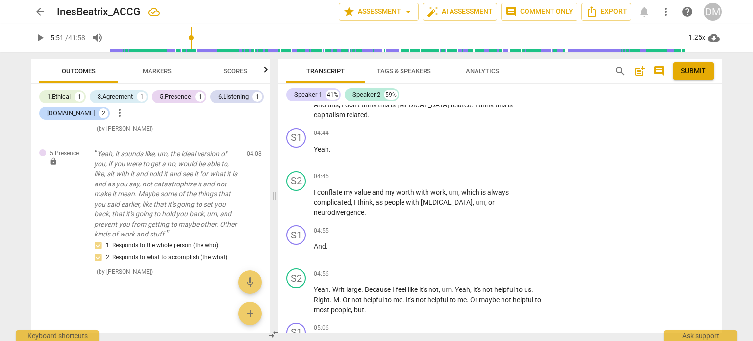
scroll to position [851, 0]
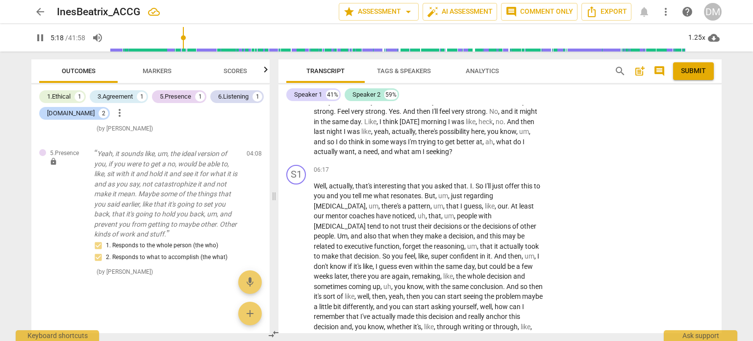
scroll to position [1264, 0]
drag, startPoint x: 420, startPoint y: 223, endPoint x: 305, endPoint y: 212, distance: 115.7
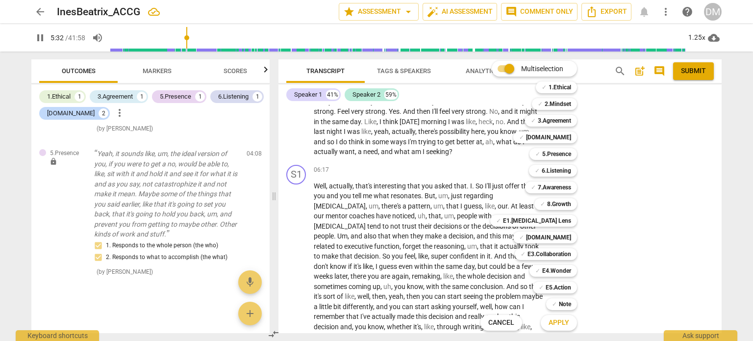
scroll to position [1503, 0]
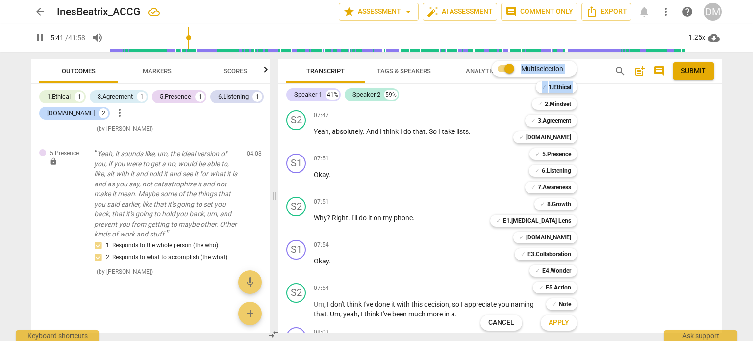
drag, startPoint x: 353, startPoint y: 111, endPoint x: 541, endPoint y: 107, distance: 188.2
click at [541, 107] on div "Multiselection m ✓ 1.Ethical 1 ✓ 2.Mindset 2 ✓ 3.Agreement 3 ✓ [DOMAIN_NAME] 4 …" at bounding box center [376, 170] width 753 height 341
click at [535, 108] on div "Multiselection m ✓ 1.Ethical 1 ✓ 2.Mindset 2 ✓ 3.Agreement 3 ✓ [DOMAIN_NAME] 4 …" at bounding box center [535, 195] width 119 height 274
drag, startPoint x: 535, startPoint y: 110, endPoint x: 391, endPoint y: 112, distance: 144.1
click at [391, 112] on div "Multiselection m ✓ 1.Ethical 1 ✓ 2.Mindset 2 ✓ 3.Agreement 3 ✓ [DOMAIN_NAME] 4 …" at bounding box center [376, 170] width 753 height 341
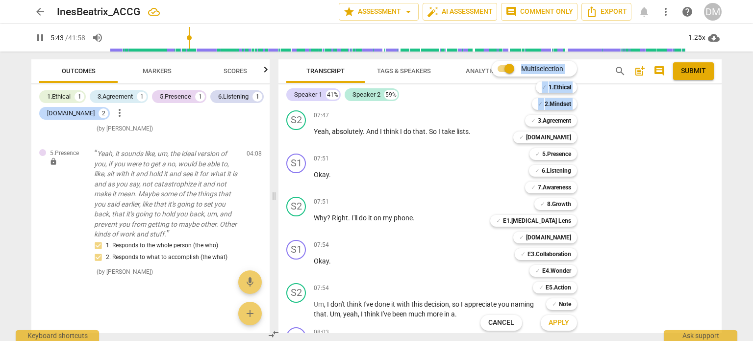
click at [391, 112] on div at bounding box center [376, 170] width 753 height 341
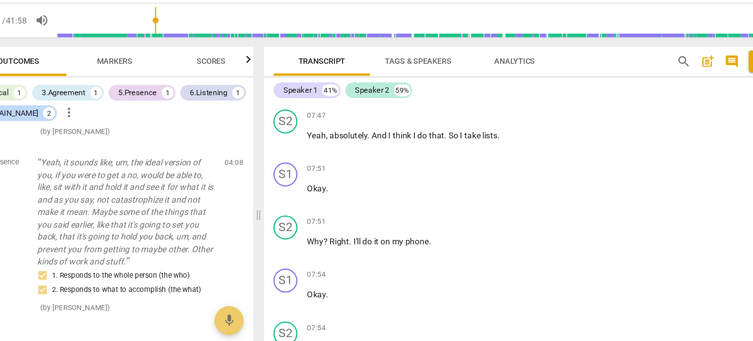
drag, startPoint x: 354, startPoint y: 113, endPoint x: 534, endPoint y: 115, distance: 180.3
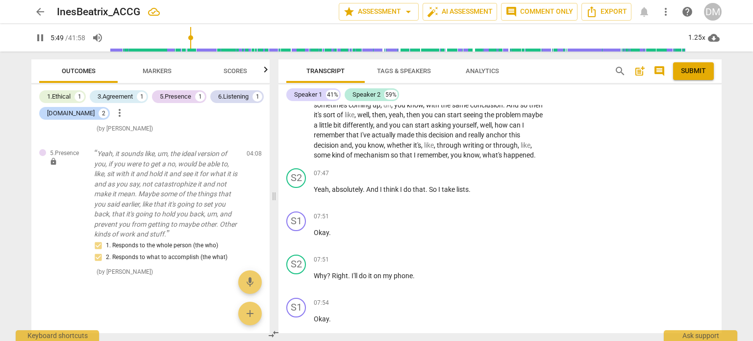
scroll to position [1444, 0]
drag, startPoint x: 538, startPoint y: 111, endPoint x: 356, endPoint y: 174, distance: 193.2
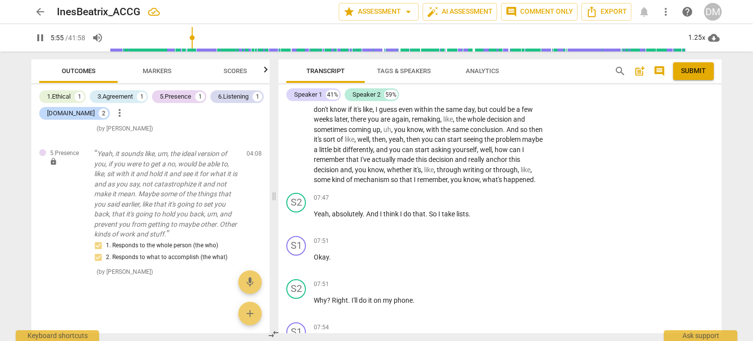
scroll to position [1421, 0]
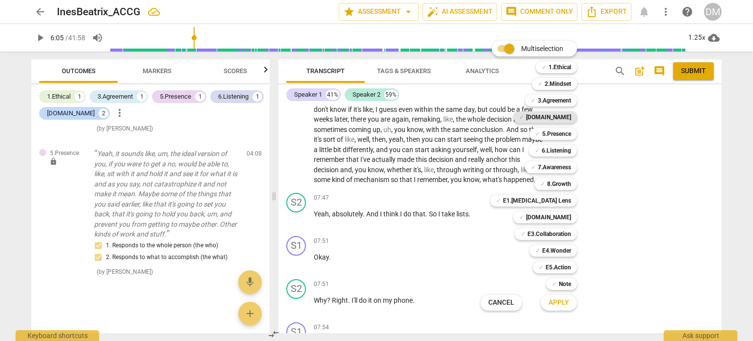
type input "366"
click at [571, 134] on b "5.Presence" at bounding box center [556, 134] width 29 height 12
click at [571, 216] on b "[DOMAIN_NAME]" at bounding box center [548, 217] width 45 height 12
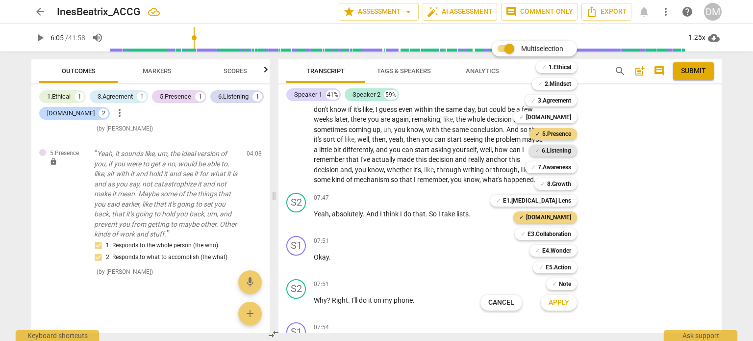
click at [577, 146] on div "✓ 6.Listening" at bounding box center [553, 151] width 48 height 12
click at [571, 115] on b "[DOMAIN_NAME]" at bounding box center [548, 117] width 45 height 12
click at [571, 248] on b "E4.Wonder" at bounding box center [556, 250] width 29 height 12
click at [570, 313] on div at bounding box center [376, 170] width 753 height 341
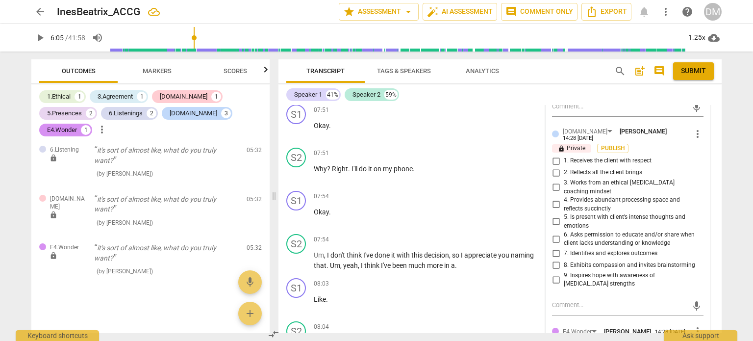
scroll to position [1554, 0]
checkbox input "true"
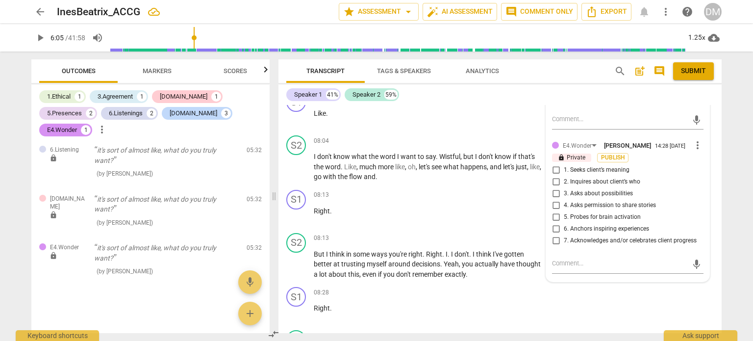
scroll to position [1738, 0]
checkbox input "true"
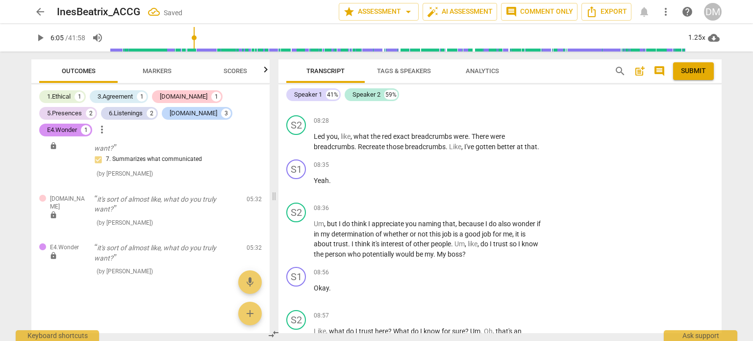
scroll to position [1260, 0]
checkbox input "true"
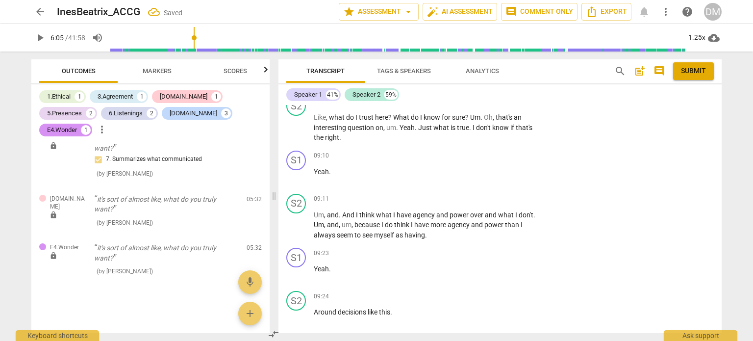
scroll to position [1284, 0]
checkbox input "true"
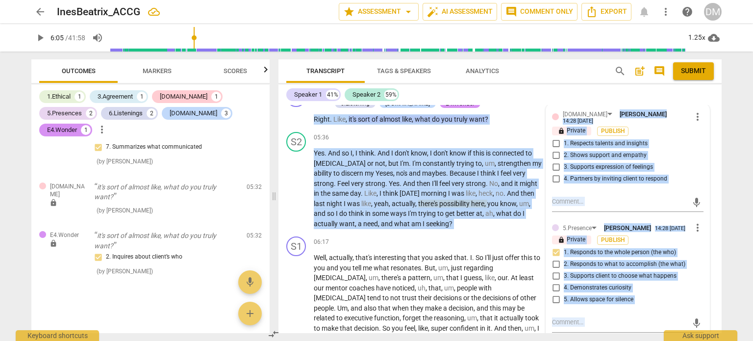
scroll to position [0, 0]
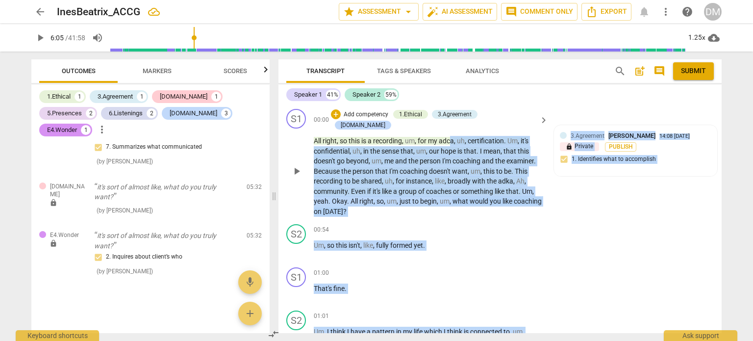
drag, startPoint x: 316, startPoint y: 151, endPoint x: 486, endPoint y: 123, distance: 172.2
click at [486, 123] on div "S1 play_arrow pause 00:00 + Add competency 1.Ethical 3.Agreement [DOMAIN_NAME] …" at bounding box center [499, 219] width 443 height 228
click at [576, 220] on div "S1 play_arrow pause 00:00 + Add competency 1.Ethical 3.Agreement [DOMAIN_NAME] …" at bounding box center [499, 162] width 443 height 115
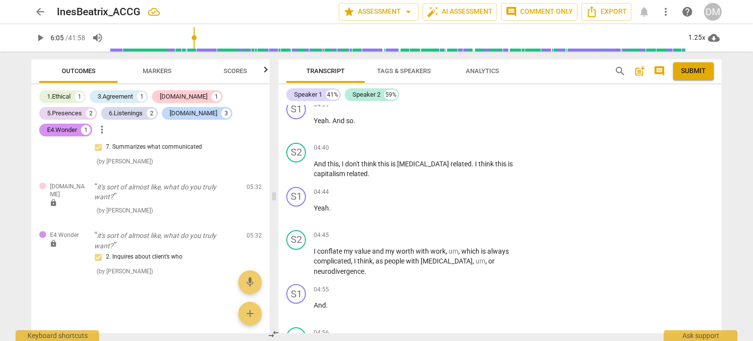
scroll to position [794, 0]
click at [319, 92] on div "Speaker 1" at bounding box center [308, 95] width 28 height 10
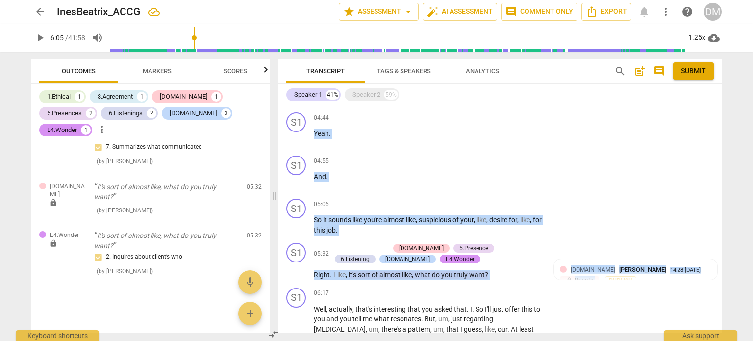
scroll to position [0, 0]
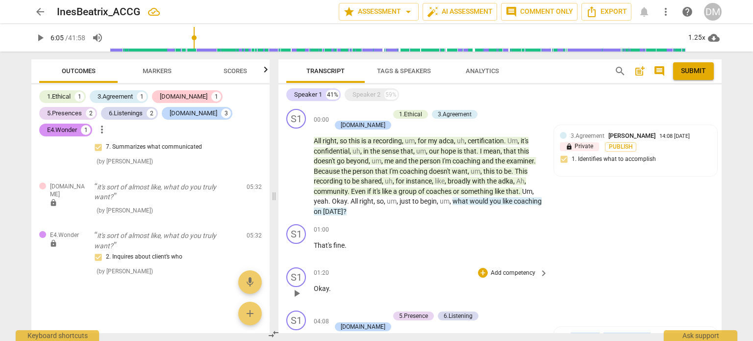
drag, startPoint x: 314, startPoint y: 147, endPoint x: 447, endPoint y: 323, distance: 220.0
click at [447, 323] on div "S1 play_arrow pause 00:00 + Add competency 1.Ethical 3.Agreement [DOMAIN_NAME] …" at bounding box center [499, 219] width 443 height 228
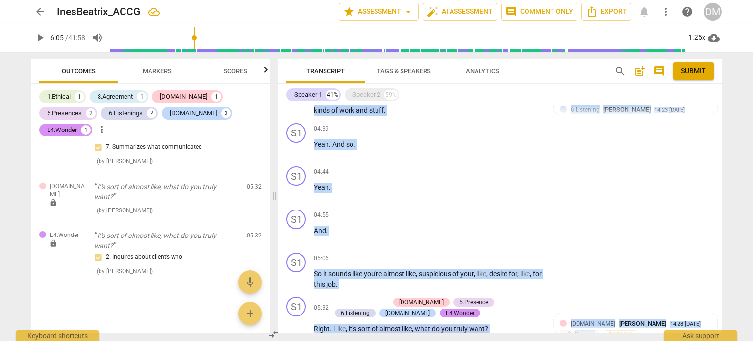
scroll to position [278, 0]
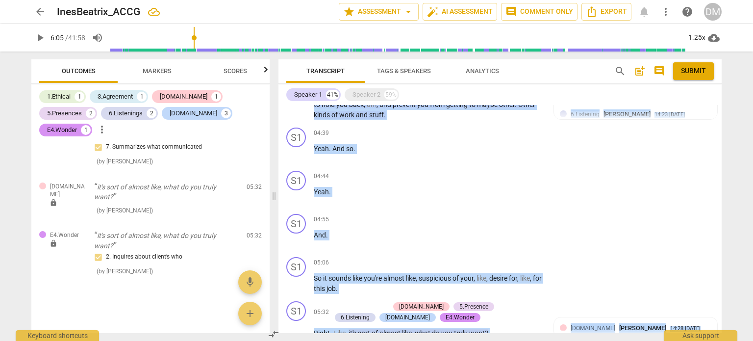
click at [444, 253] on div "S1 play_arrow pause 04:55 + Add competency keyboard_arrow_right And ." at bounding box center [499, 231] width 443 height 43
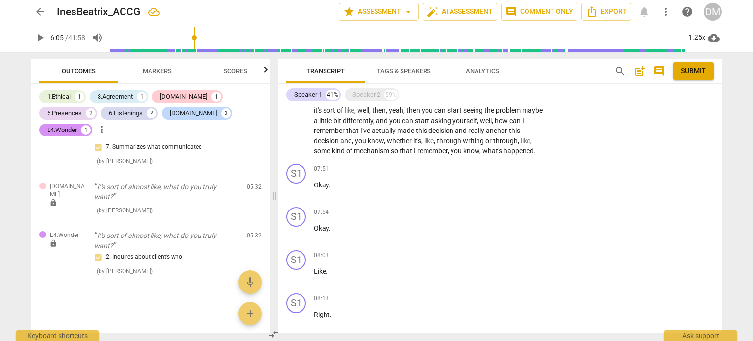
scroll to position [660, 0]
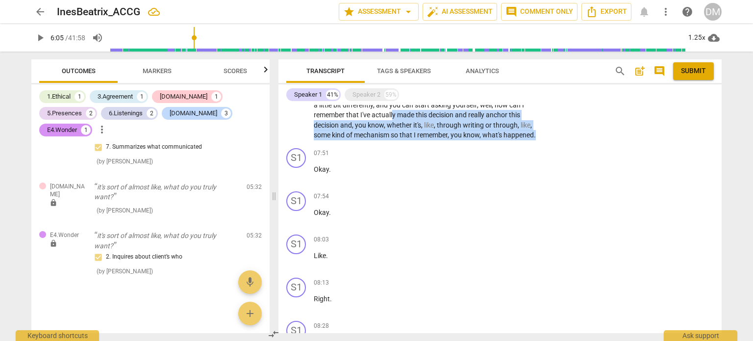
drag, startPoint x: 496, startPoint y: 282, endPoint x: 414, endPoint y: 241, distance: 92.5
click at [414, 140] on p "Well , actually , that's interesting that you asked that . I . So I'll just off…" at bounding box center [428, 59] width 229 height 161
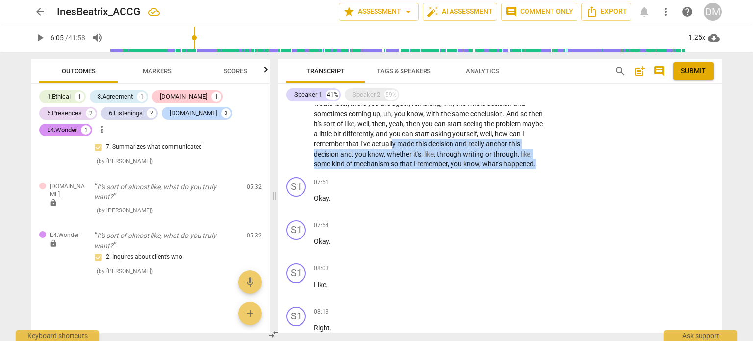
scroll to position [633, 0]
click at [449, 168] on p "Well , actually , that's interesting that you asked that . I . So I'll just off…" at bounding box center [428, 87] width 229 height 161
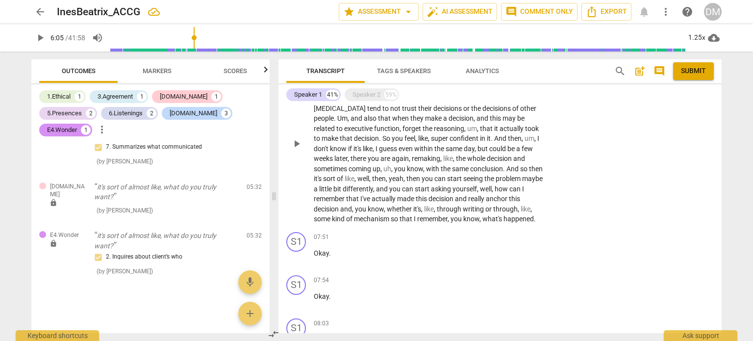
scroll to position [577, 0]
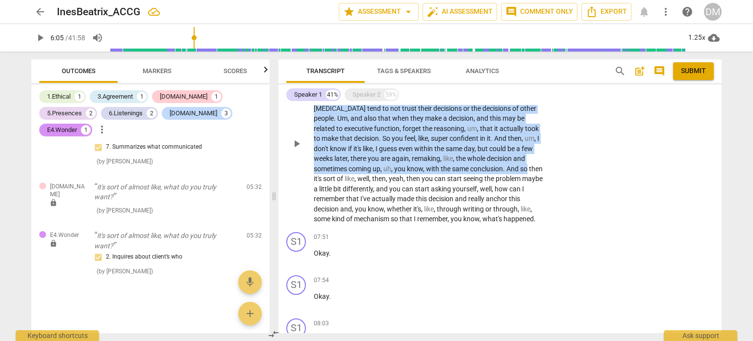
drag, startPoint x: 314, startPoint y: 126, endPoint x: 384, endPoint y: 286, distance: 174.6
click at [384, 224] on p "Well , actually , that's interesting that you asked that . I . So I'll just off…" at bounding box center [428, 143] width 229 height 161
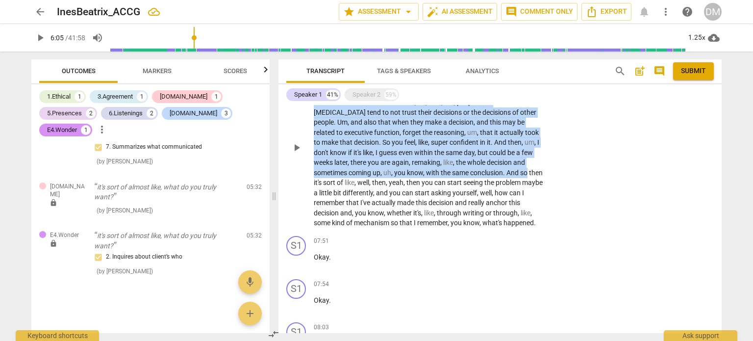
scroll to position [572, 0]
click at [428, 147] on span "like" at bounding box center [423, 143] width 10 height 8
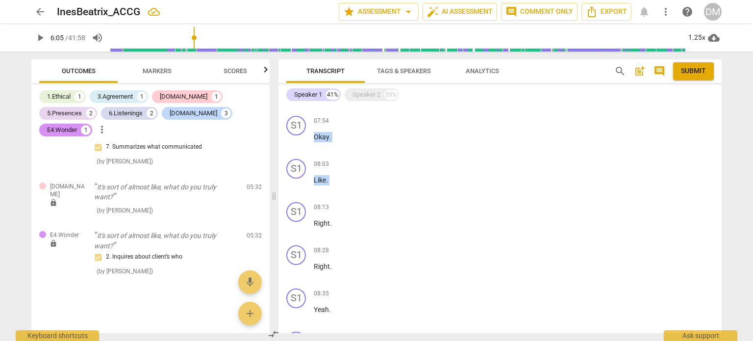
scroll to position [783, 0]
drag, startPoint x: 314, startPoint y: 131, endPoint x: 498, endPoint y: 158, distance: 186.2
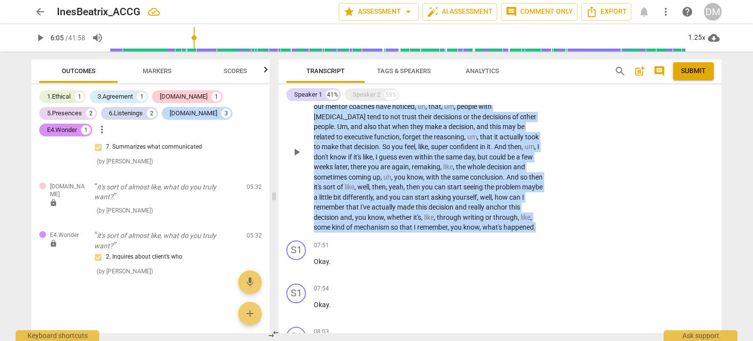
scroll to position [568, 0]
click at [480, 66] on div "+" at bounding box center [483, 61] width 10 height 10
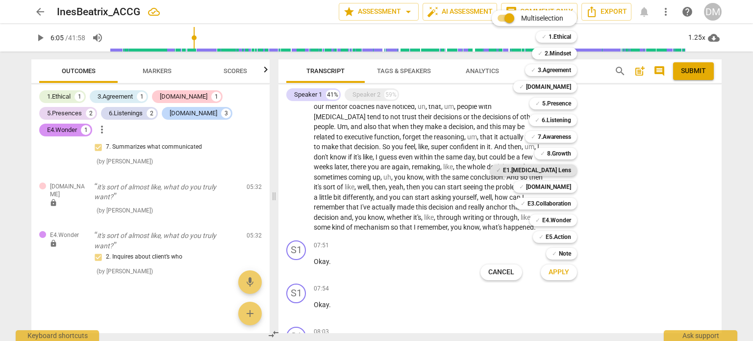
click at [571, 168] on b "E1.[MEDICAL_DATA] Lens" at bounding box center [537, 170] width 68 height 12
click at [571, 137] on b "7.Awareness" at bounding box center [553, 137] width 33 height 12
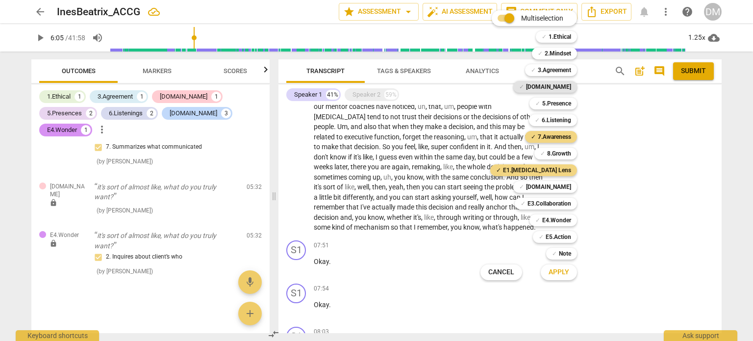
click at [571, 86] on b "[DOMAIN_NAME]" at bounding box center [548, 87] width 45 height 12
click at [571, 187] on b "[DOMAIN_NAME]" at bounding box center [548, 187] width 45 height 12
click at [571, 201] on b "E3.Collaboration" at bounding box center [549, 203] width 44 height 12
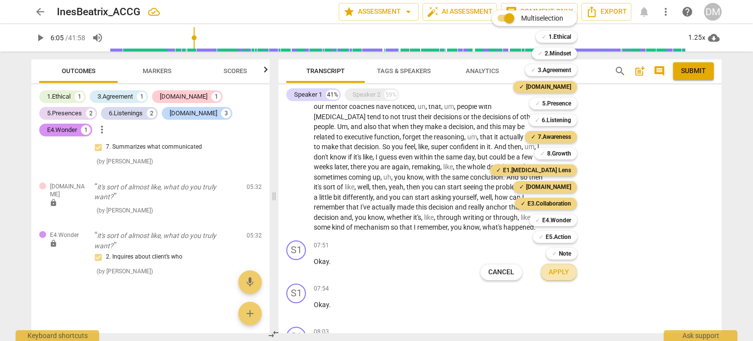
click at [569, 272] on span "Apply" at bounding box center [558, 272] width 21 height 10
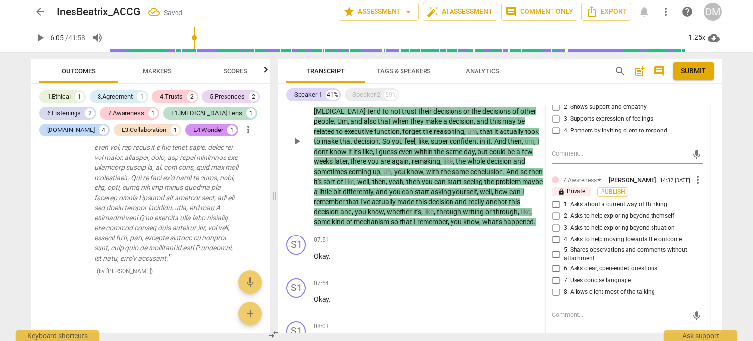
scroll to position [586, 0]
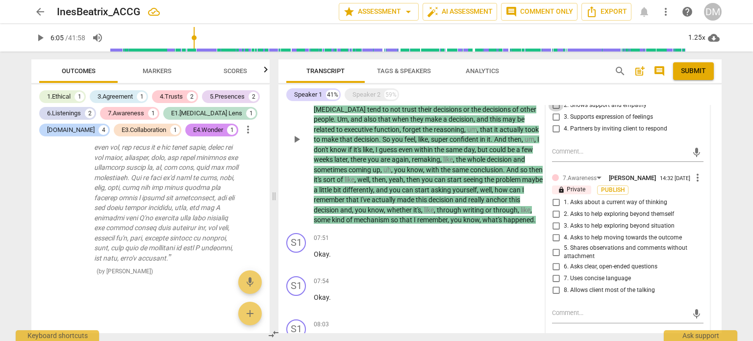
click at [553, 111] on input "2. Shows support and empathy" at bounding box center [556, 105] width 16 height 12
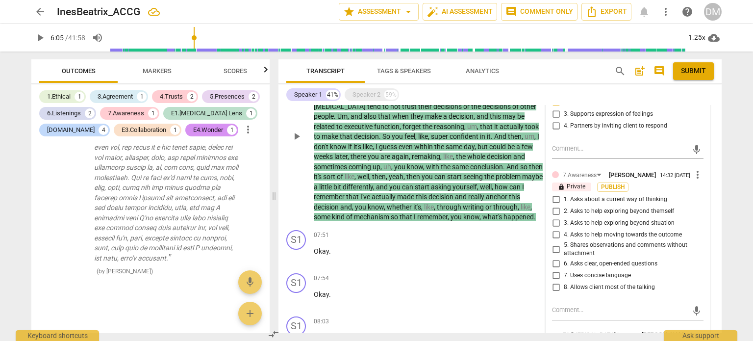
scroll to position [590, 0]
click at [556, 107] on input "2. Shows support and empathy" at bounding box center [556, 102] width 16 height 12
checkbox input "false"
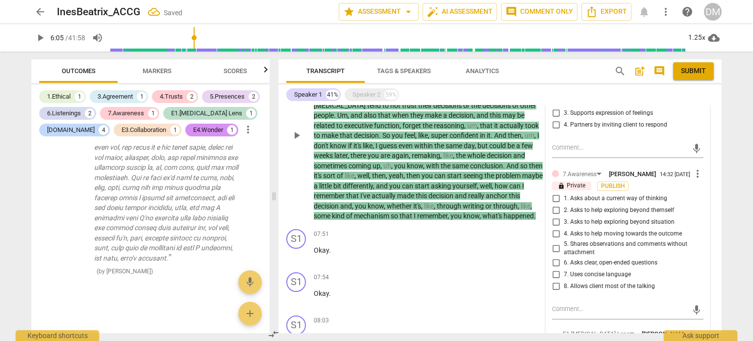
click at [555, 131] on input "4. Partners by inviting client to respond" at bounding box center [556, 125] width 16 height 12
checkbox input "true"
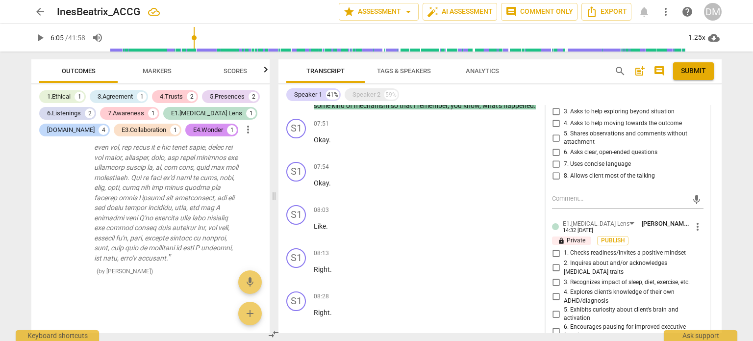
scroll to position [699, 0]
click at [556, 145] on input "5. Shares observations and comments without attachment" at bounding box center [556, 139] width 16 height 12
checkbox input "true"
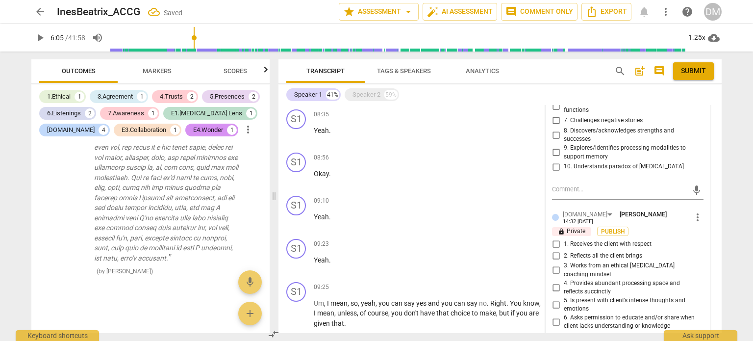
scroll to position [926, 0]
click at [551, 49] on input "2. Inquires about and/or acknowledges [MEDICAL_DATA] traits" at bounding box center [556, 43] width 16 height 12
checkbox input "true"
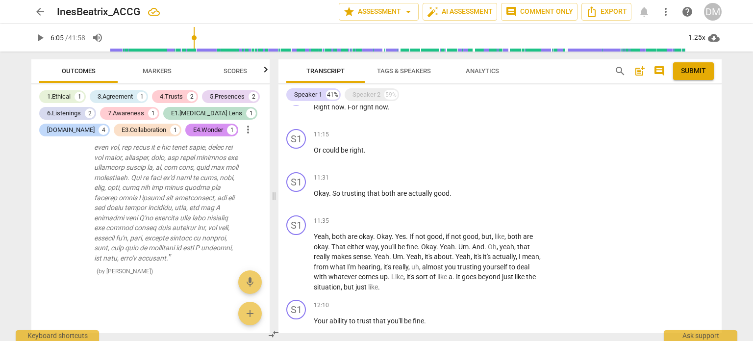
scroll to position [1392, 0]
click at [39, 14] on span "arrow_back" at bounding box center [40, 12] width 12 height 12
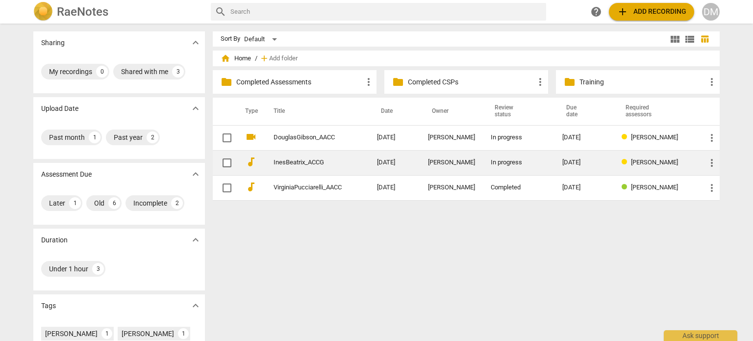
click at [475, 163] on div "[PERSON_NAME]" at bounding box center [451, 162] width 47 height 7
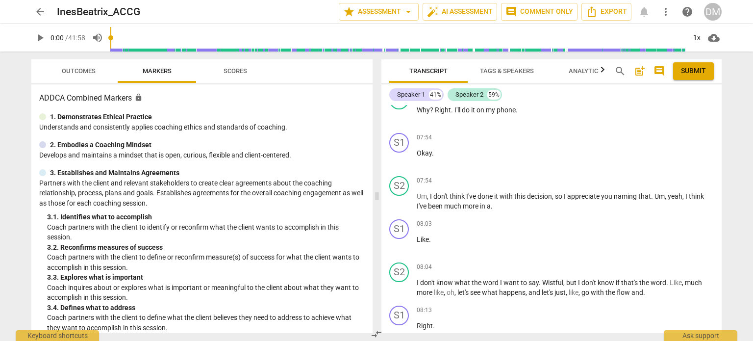
scroll to position [1401, 0]
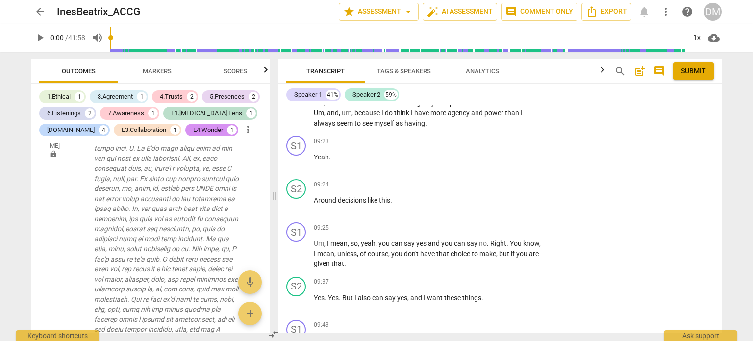
scroll to position [2291, 0]
click at [707, 136] on li "Delete" at bounding box center [705, 133] width 34 height 19
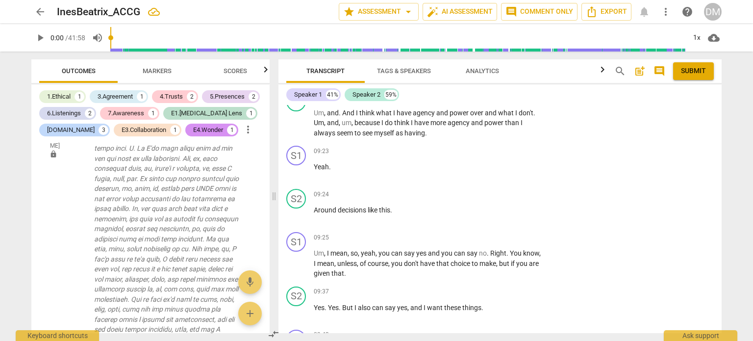
scroll to position [2280, 0]
click at [706, 148] on li "Delete" at bounding box center [705, 145] width 34 height 19
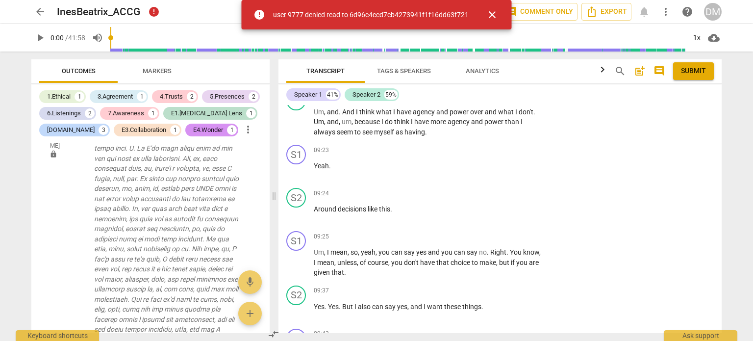
scroll to position [2281, 0]
click at [498, 17] on span "close" at bounding box center [492, 15] width 12 height 12
